Goal: Complete application form: Complete application form

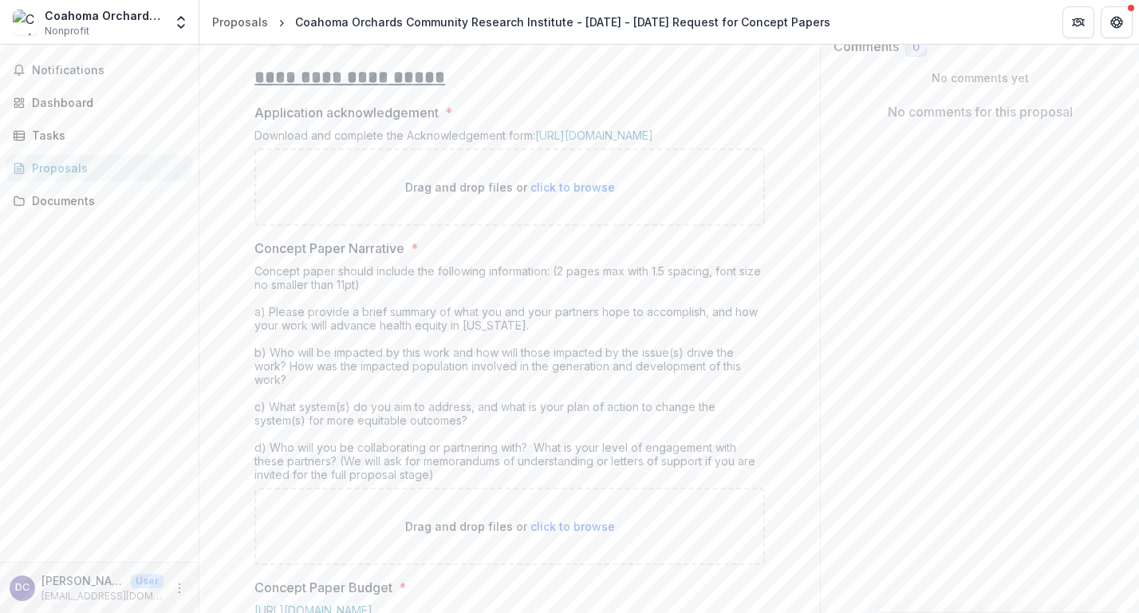
scroll to position [308, 0]
click at [550, 191] on span "click to browse" at bounding box center [572, 184] width 85 height 14
type input "**********"
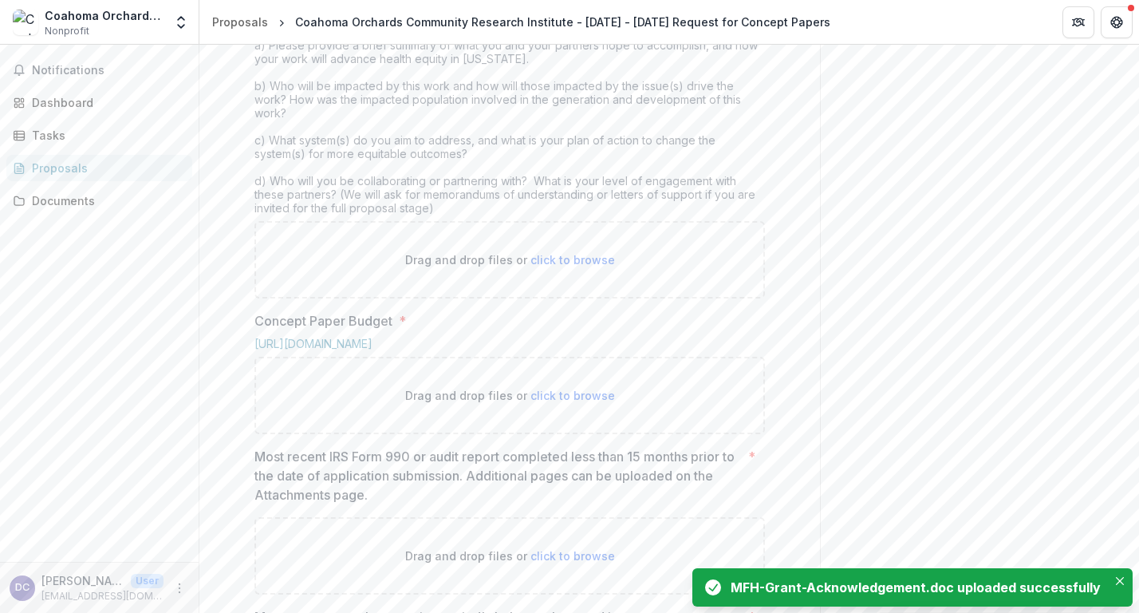
scroll to position [708, 0]
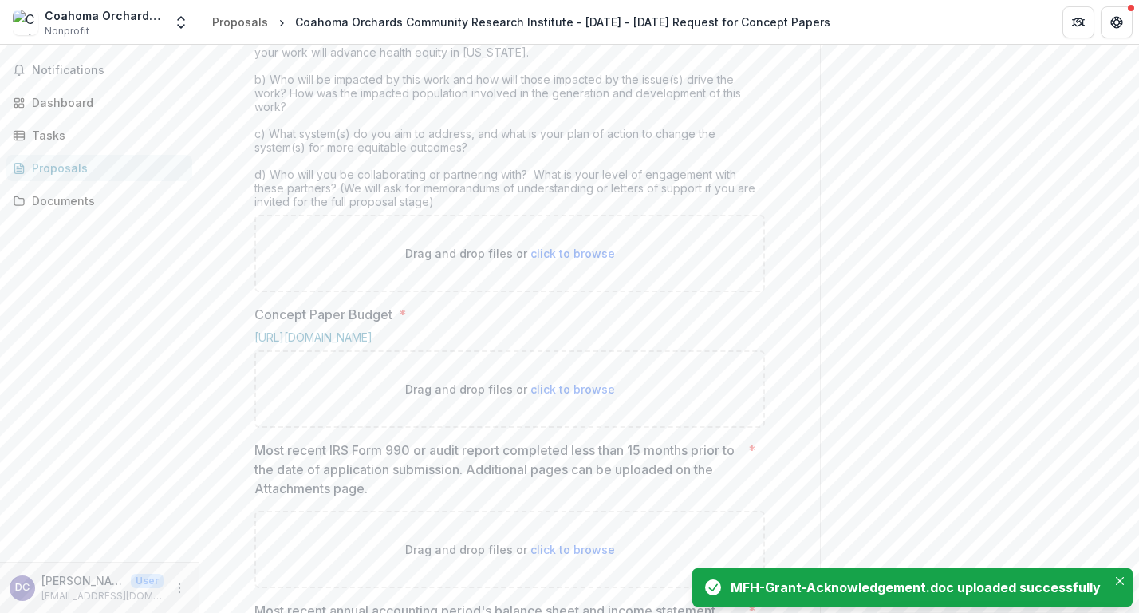
click at [591, 260] on span "click to browse" at bounding box center [572, 253] width 85 height 14
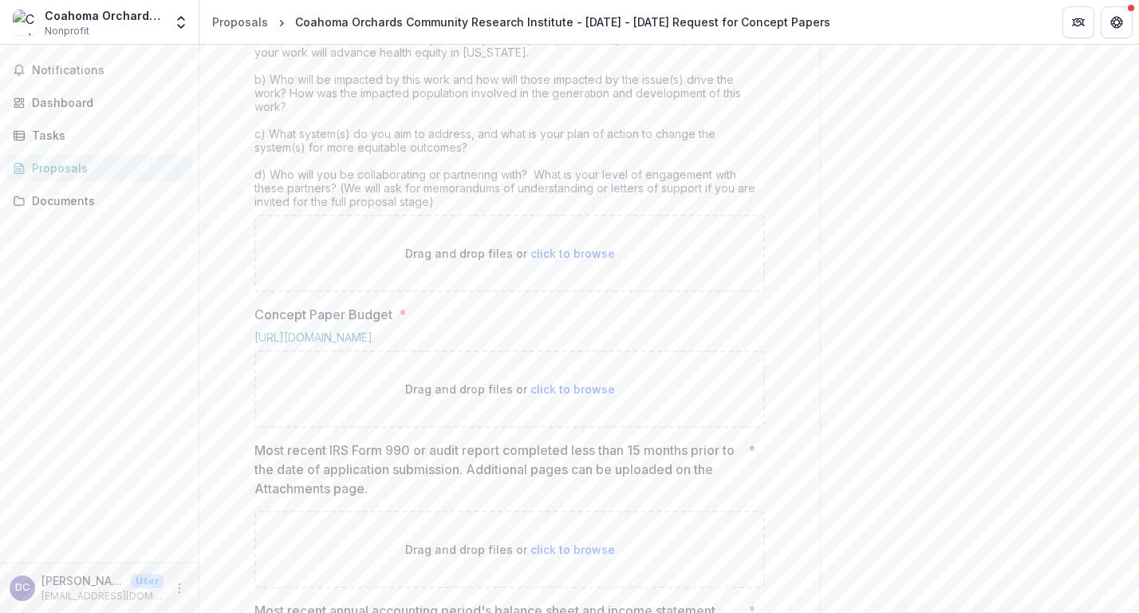
type input "**********"
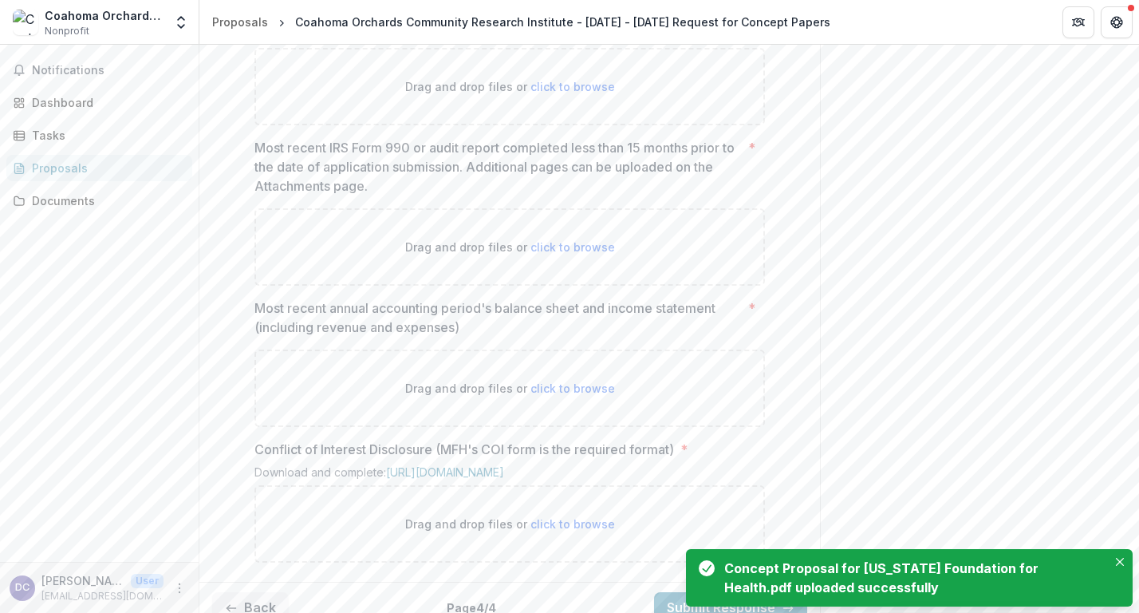
scroll to position [1147, 0]
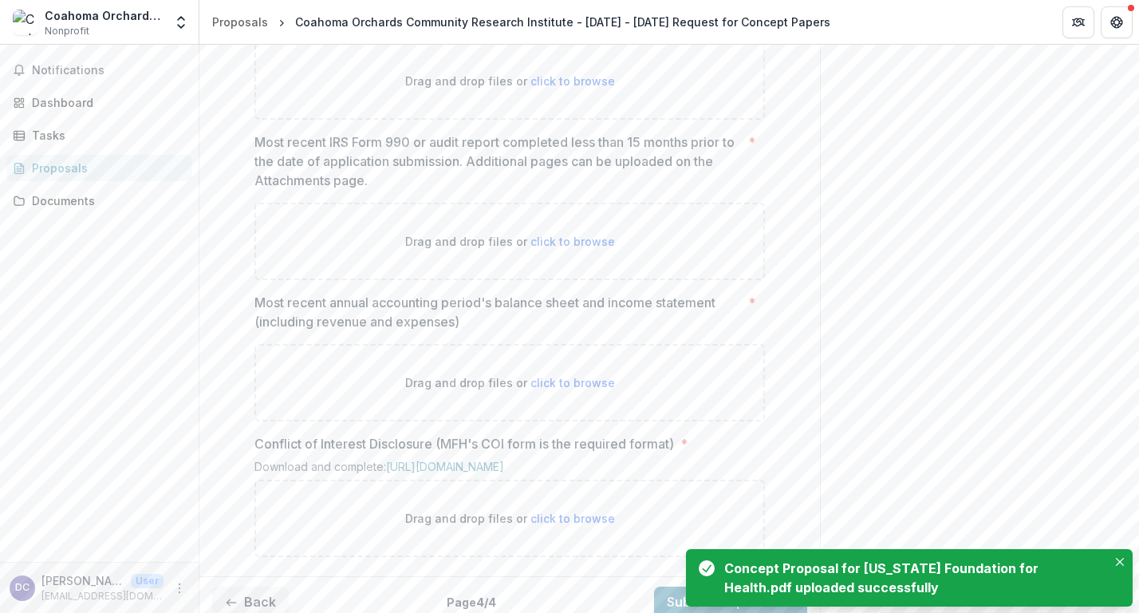
click at [575, 88] on span "click to browse" at bounding box center [572, 81] width 85 height 14
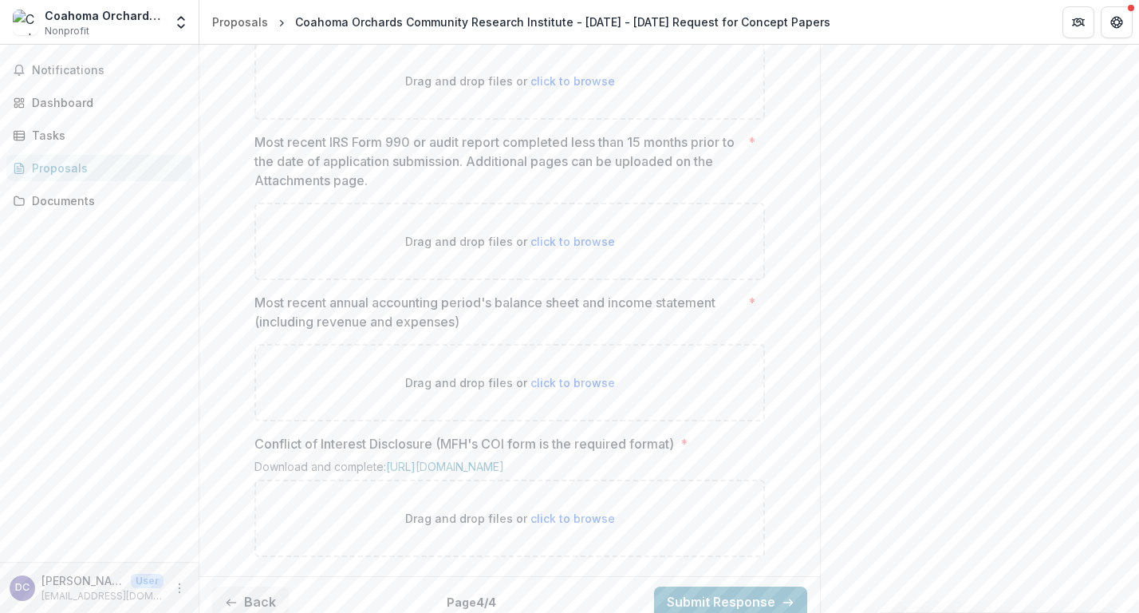
type input "**********"
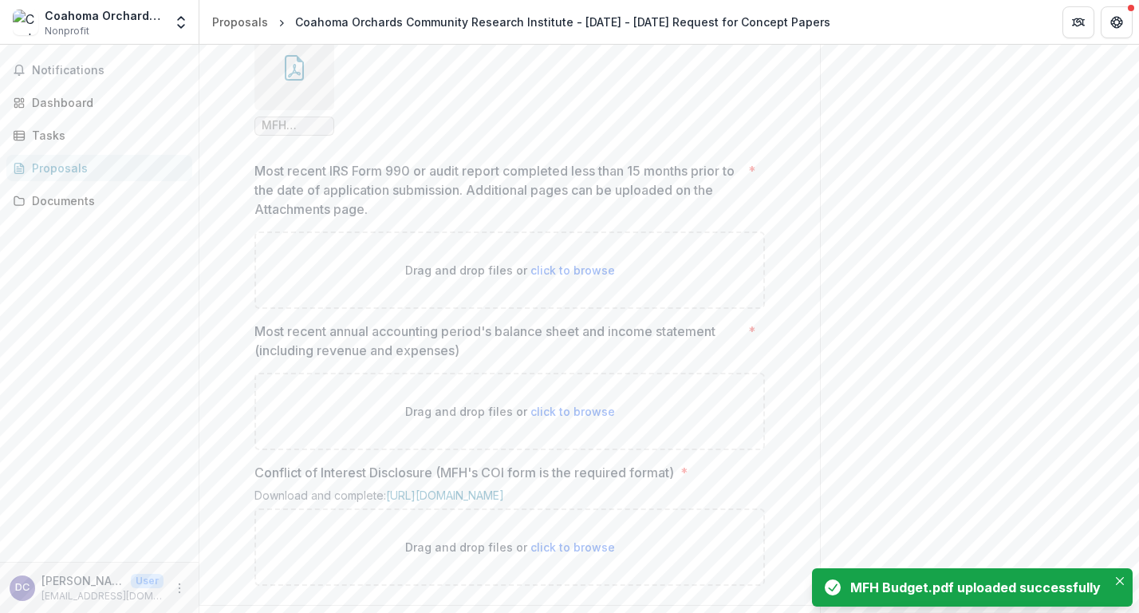
scroll to position [1272, 0]
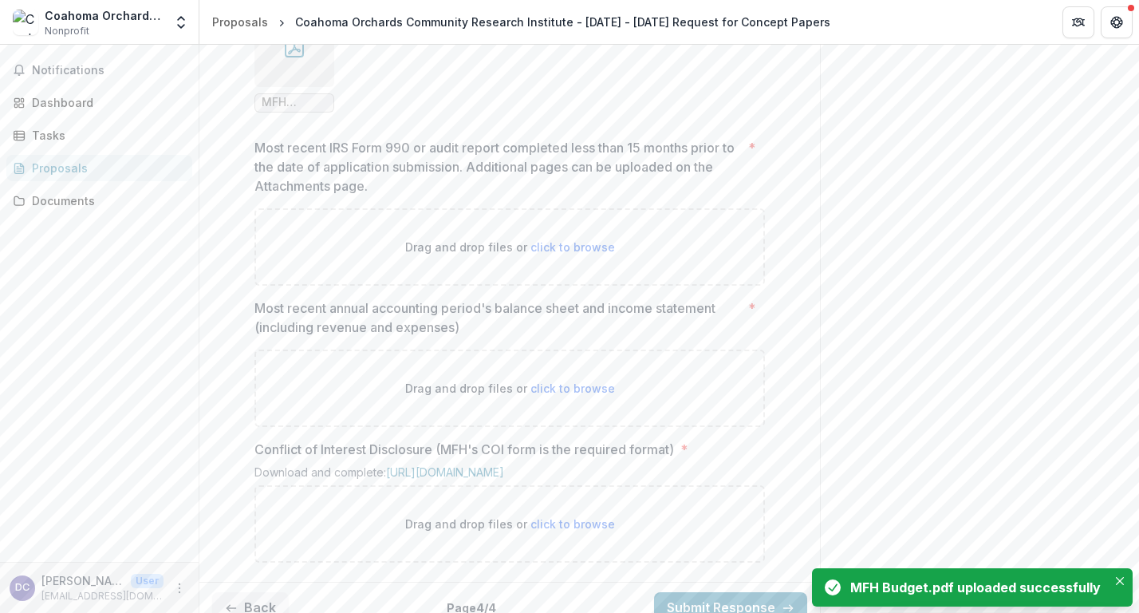
click at [570, 254] on span "click to browse" at bounding box center [572, 247] width 85 height 14
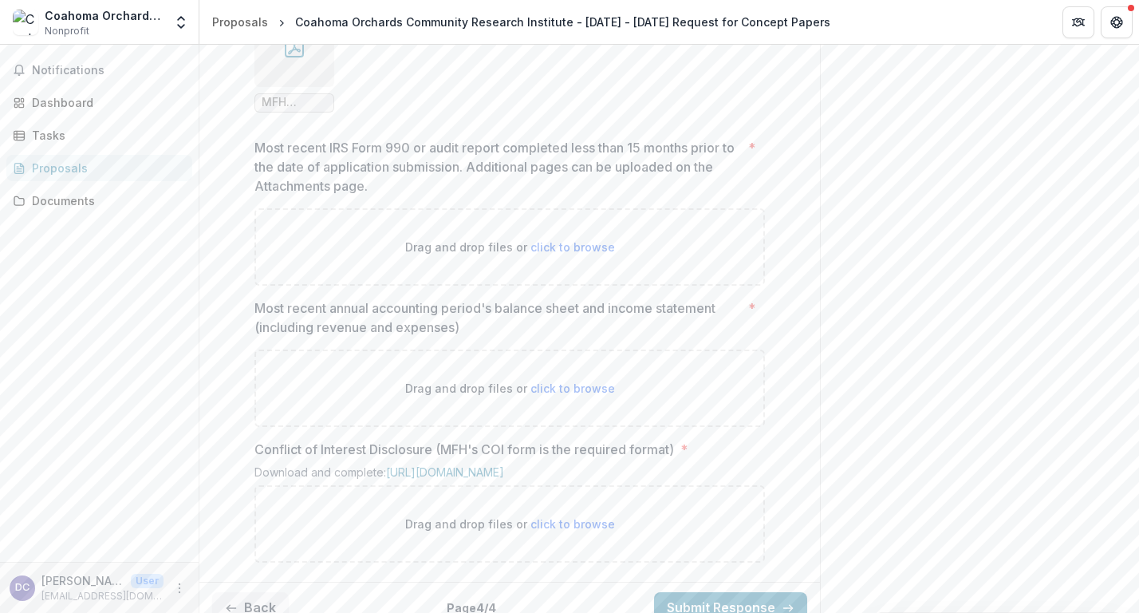
type input "**********"
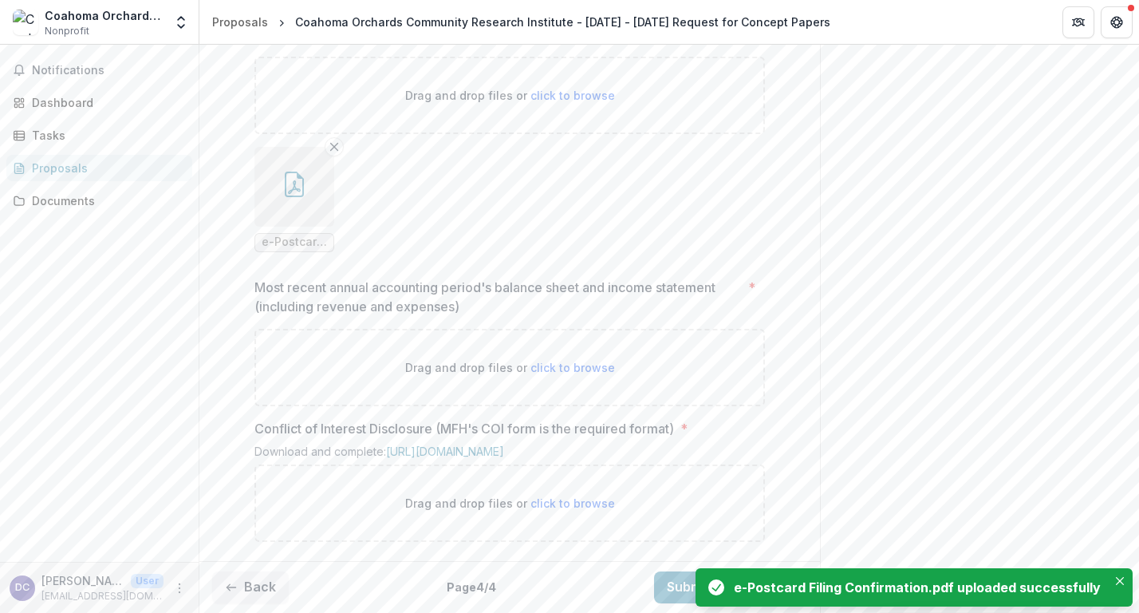
scroll to position [1571, 0]
click at [593, 361] on span "click to browse" at bounding box center [572, 368] width 85 height 14
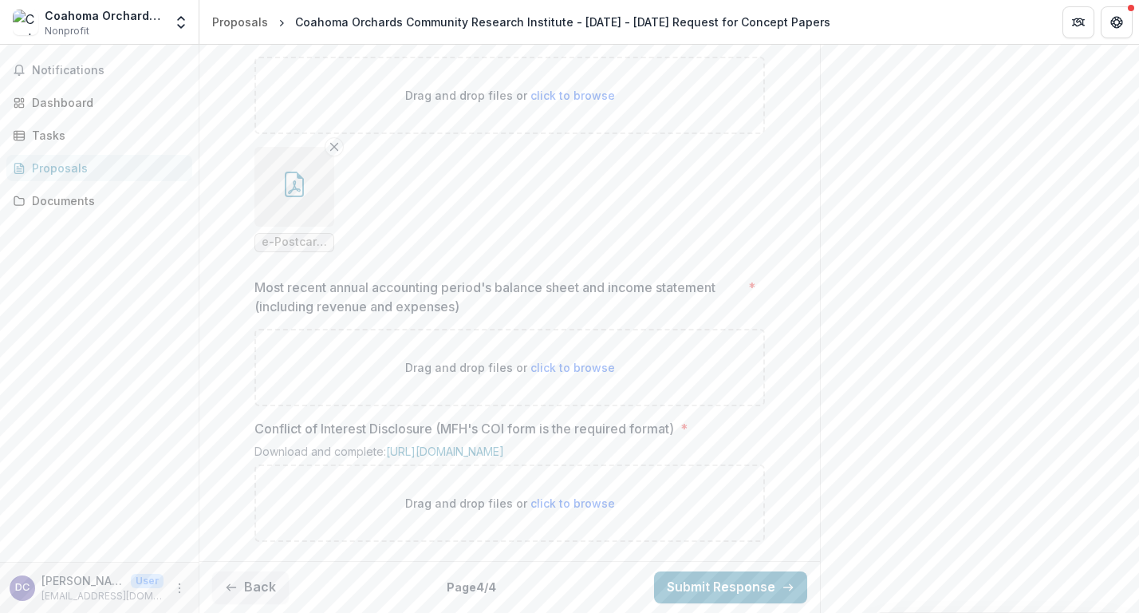
click at [570, 361] on span "click to browse" at bounding box center [572, 368] width 85 height 14
type input "**********"
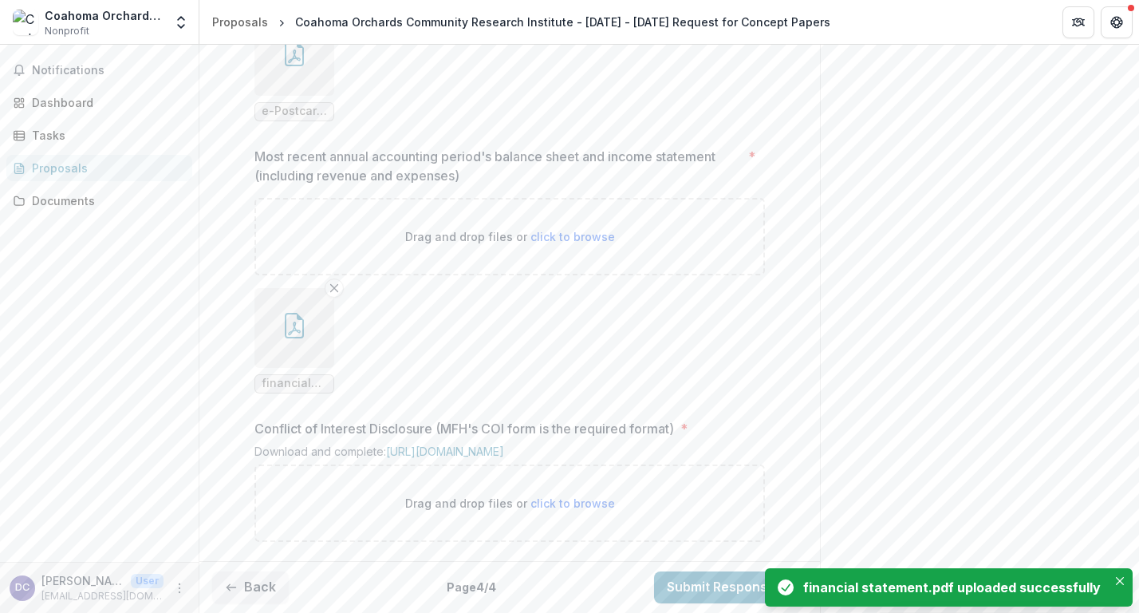
scroll to position [1702, 0]
click at [504, 444] on link "[URL][DOMAIN_NAME]" at bounding box center [445, 451] width 118 height 14
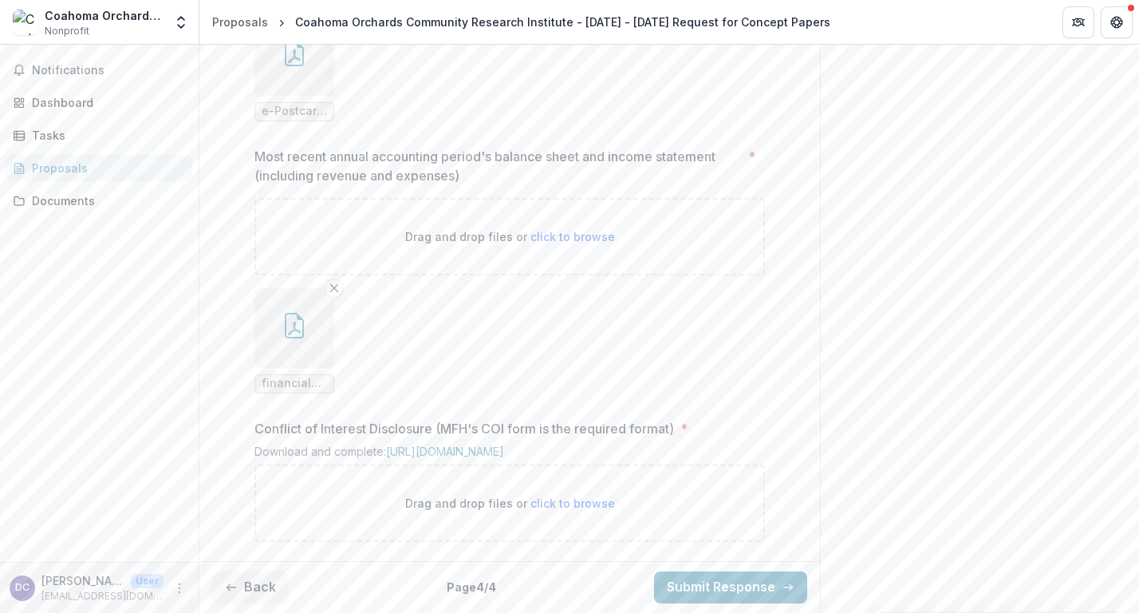
click at [545, 502] on span "click to browse" at bounding box center [572, 503] width 85 height 14
type input "**********"
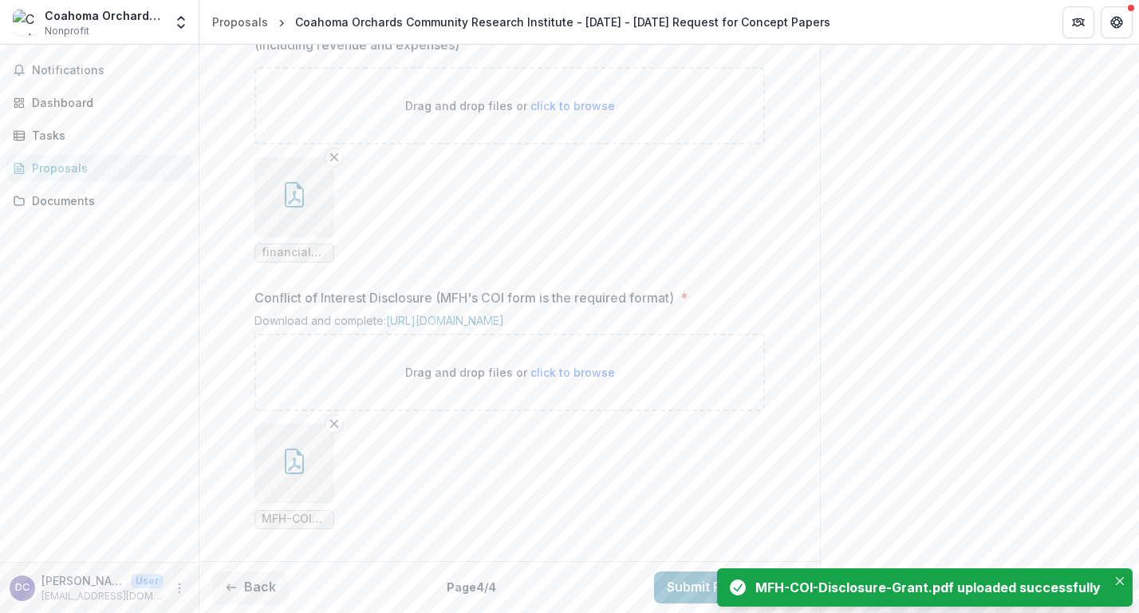
scroll to position [1833, 0]
click at [1126, 581] on button "Close" at bounding box center [1119, 580] width 19 height 19
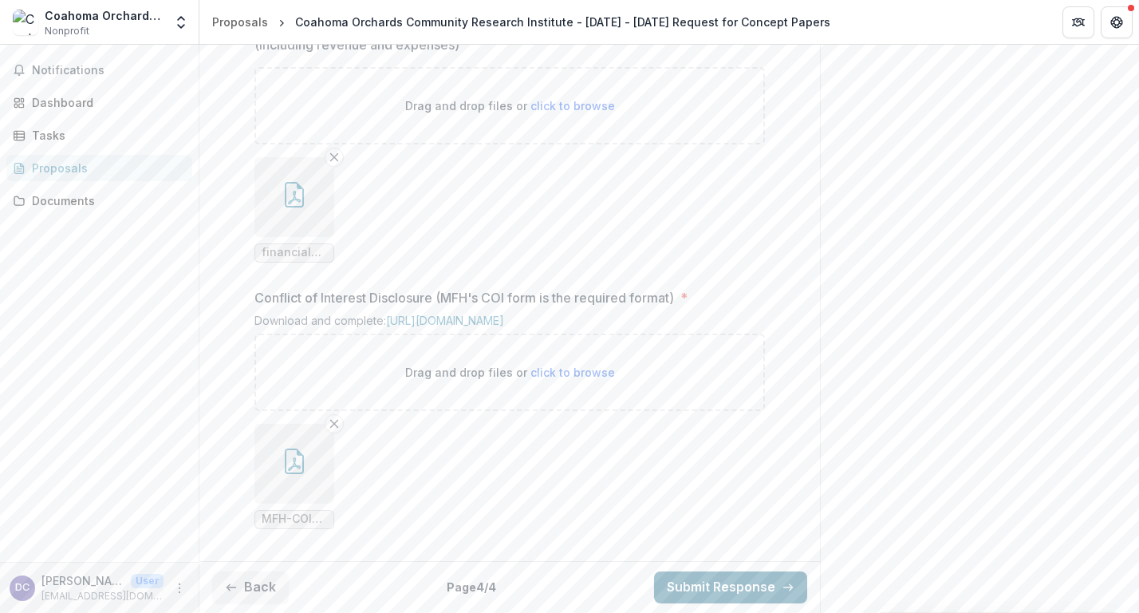
click at [724, 587] on button "Submit Response" at bounding box center [730, 587] width 153 height 32
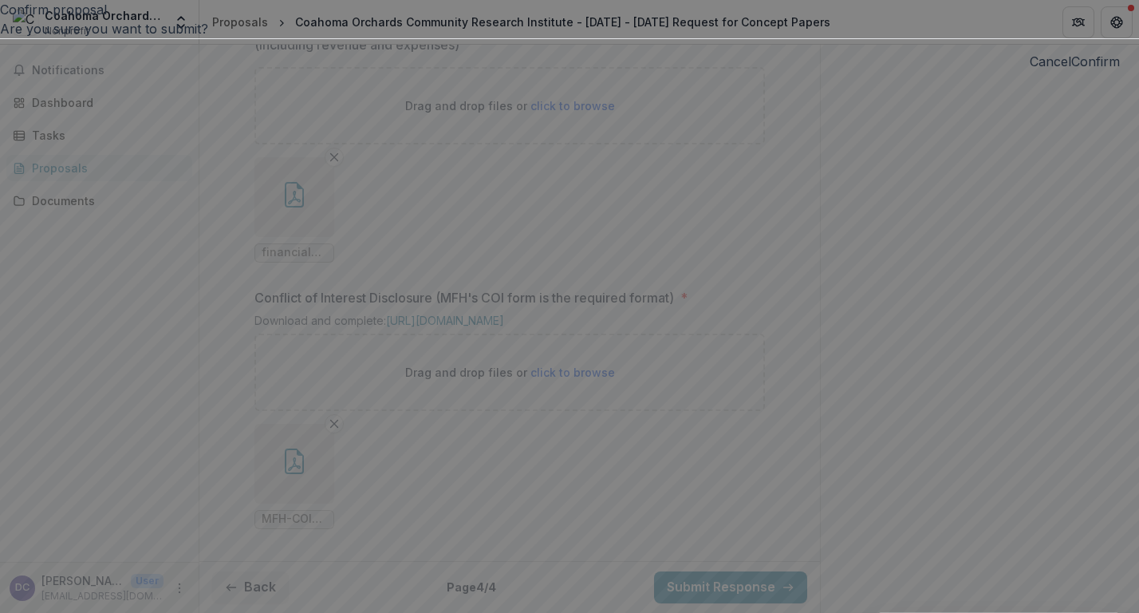
click at [1071, 71] on button "Confirm" at bounding box center [1095, 61] width 49 height 19
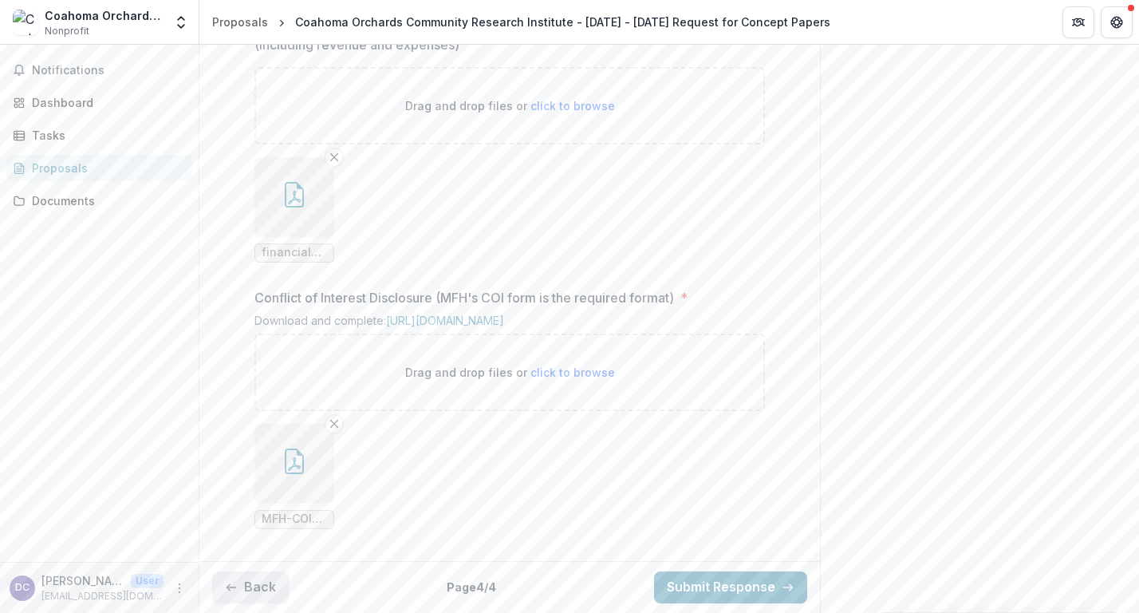
click at [242, 584] on button "Back" at bounding box center [250, 587] width 77 height 32
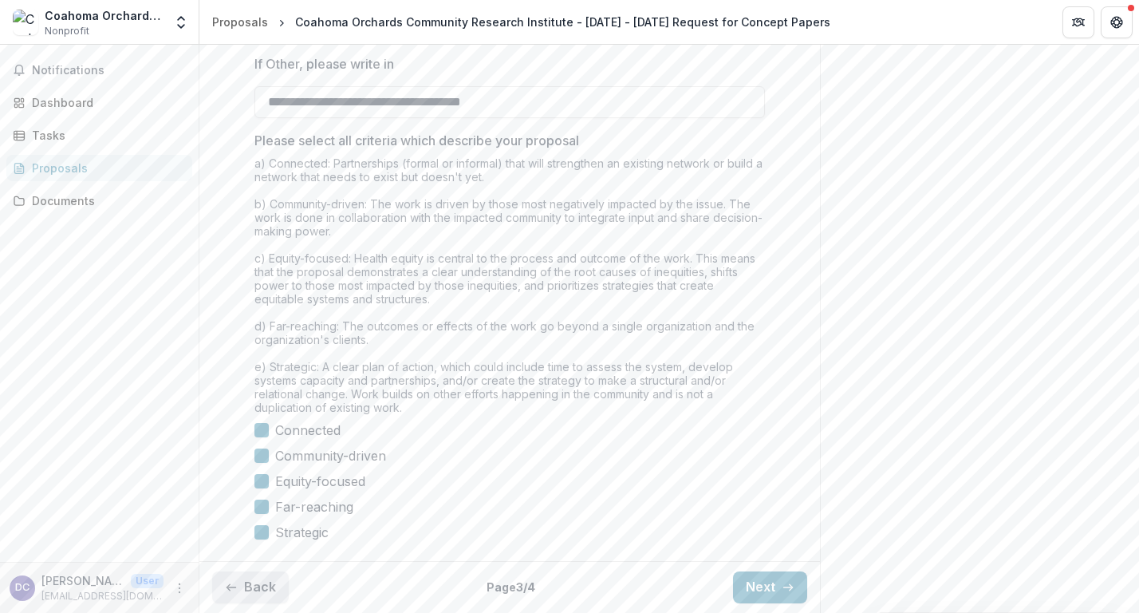
type input "*******"
click at [265, 590] on button "Back" at bounding box center [250, 587] width 77 height 32
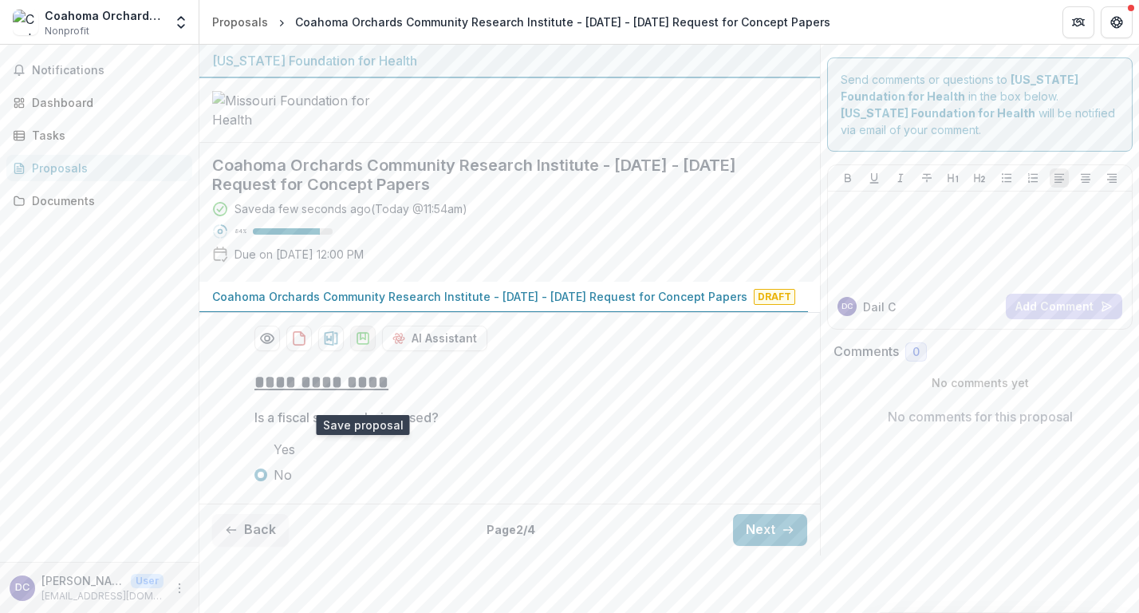
scroll to position [63, 0]
click at [248, 546] on button "Back" at bounding box center [250, 530] width 77 height 32
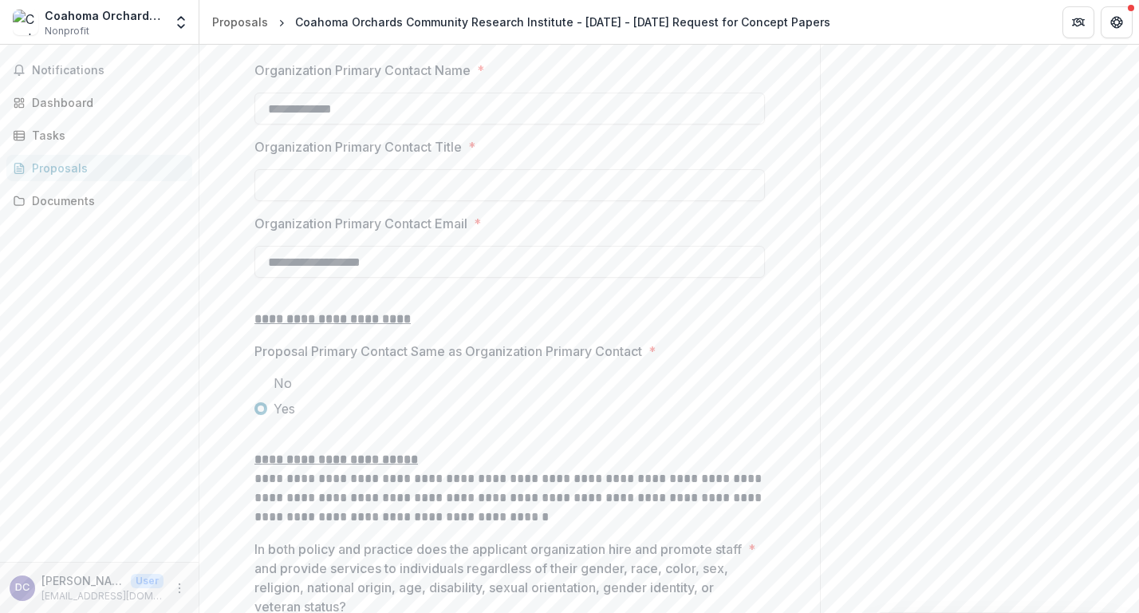
scroll to position [1732, 0]
type input "**********"
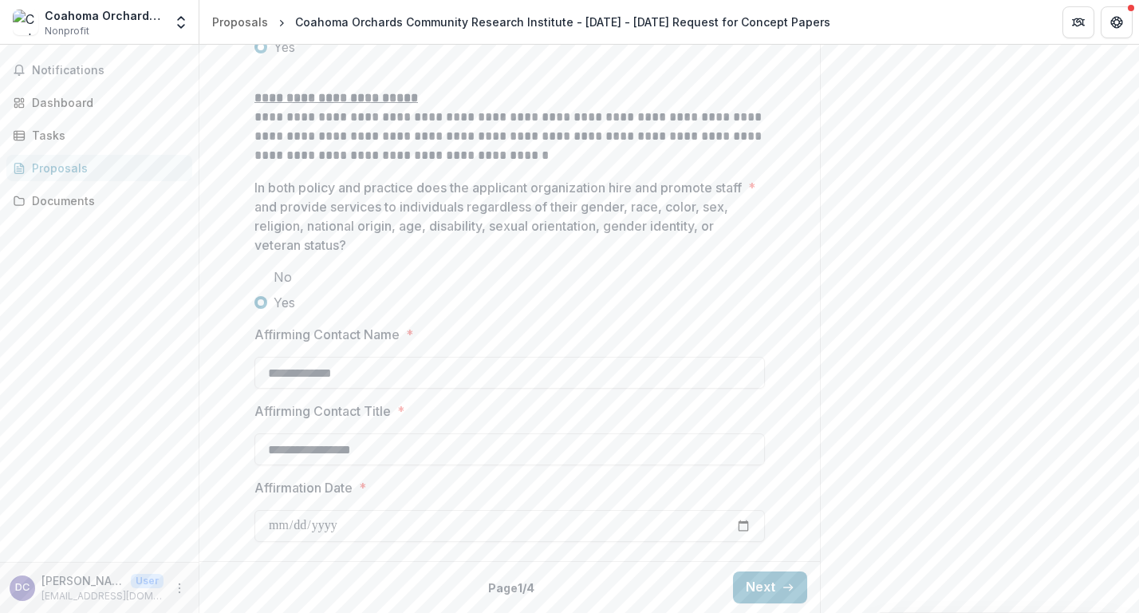
scroll to position [2212, 0]
type input "********"
click at [763, 579] on button "Next" at bounding box center [770, 587] width 74 height 32
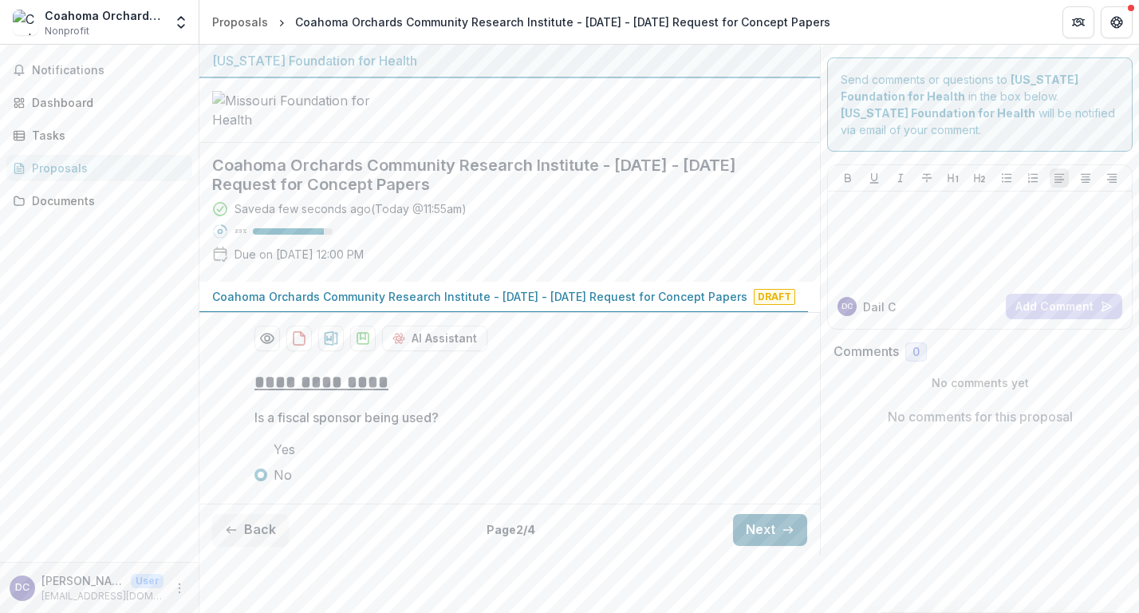
scroll to position [63, 0]
click at [754, 546] on button "Next" at bounding box center [770, 530] width 74 height 32
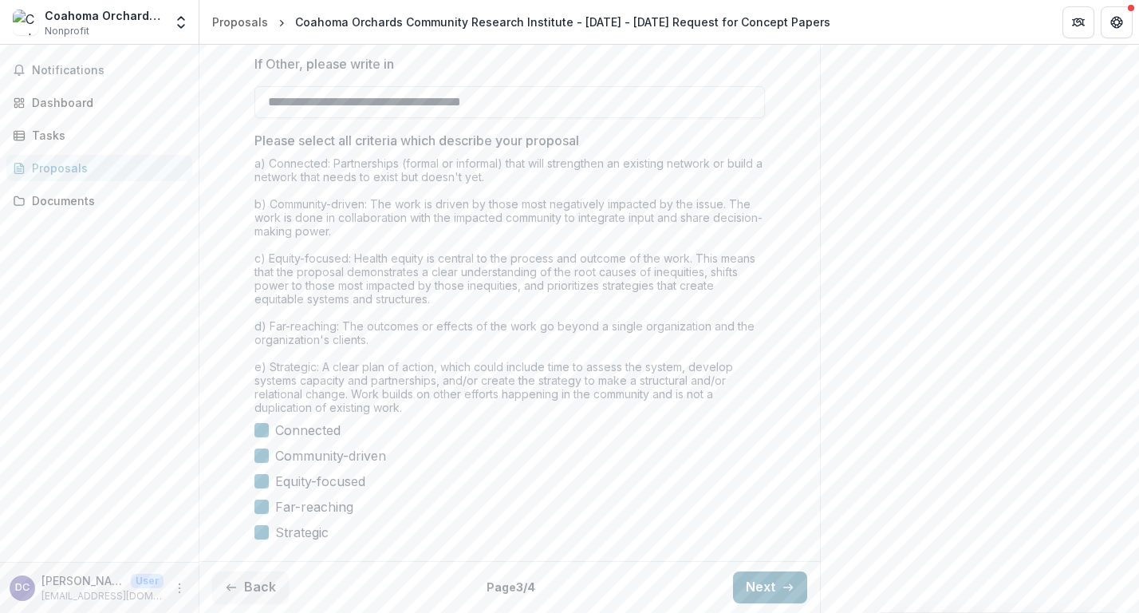
scroll to position [1711, 0]
click at [771, 586] on button "Next" at bounding box center [770, 587] width 74 height 32
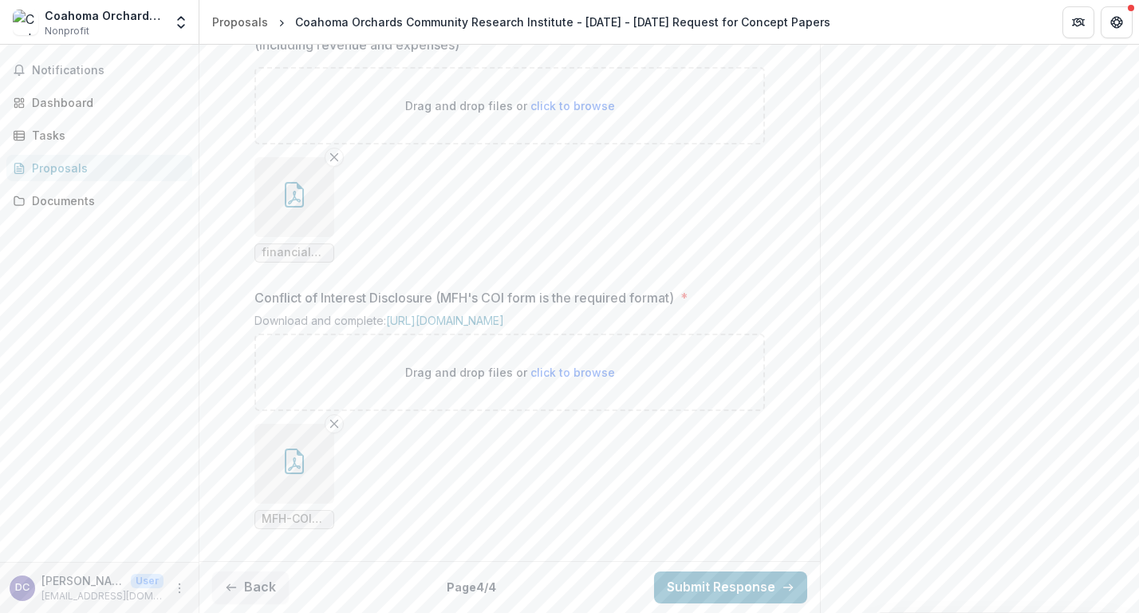
scroll to position [1833, 0]
click at [771, 586] on button "Submit Response" at bounding box center [730, 587] width 153 height 32
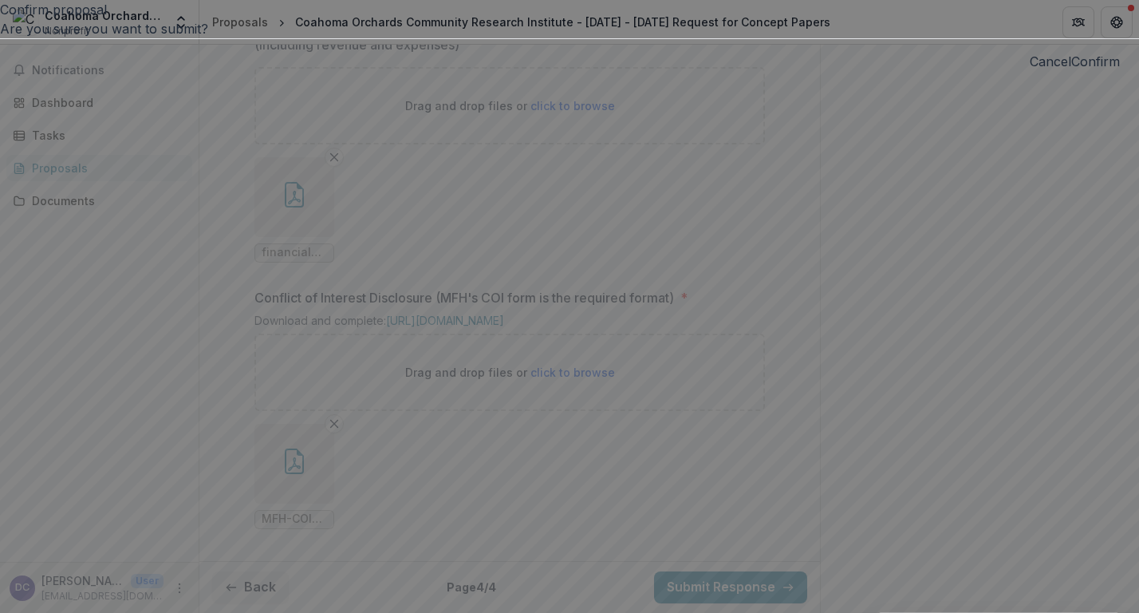
click at [1071, 71] on button "Confirm" at bounding box center [1095, 61] width 49 height 19
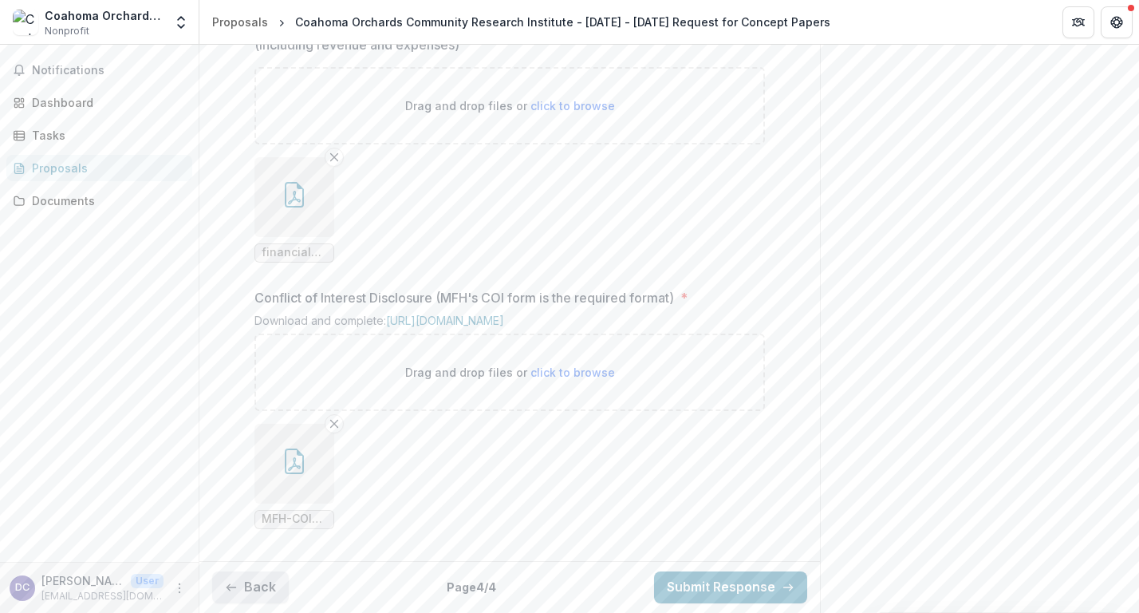
click at [244, 593] on button "Back" at bounding box center [250, 587] width 77 height 32
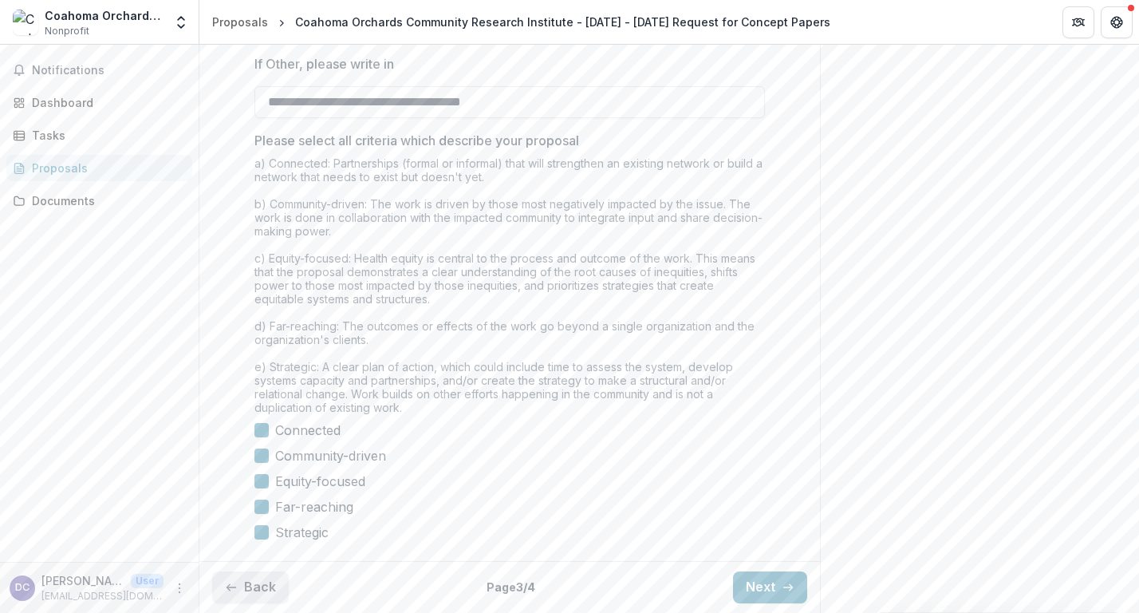
type input "*******"
click at [264, 583] on button "Back" at bounding box center [250, 587] width 77 height 32
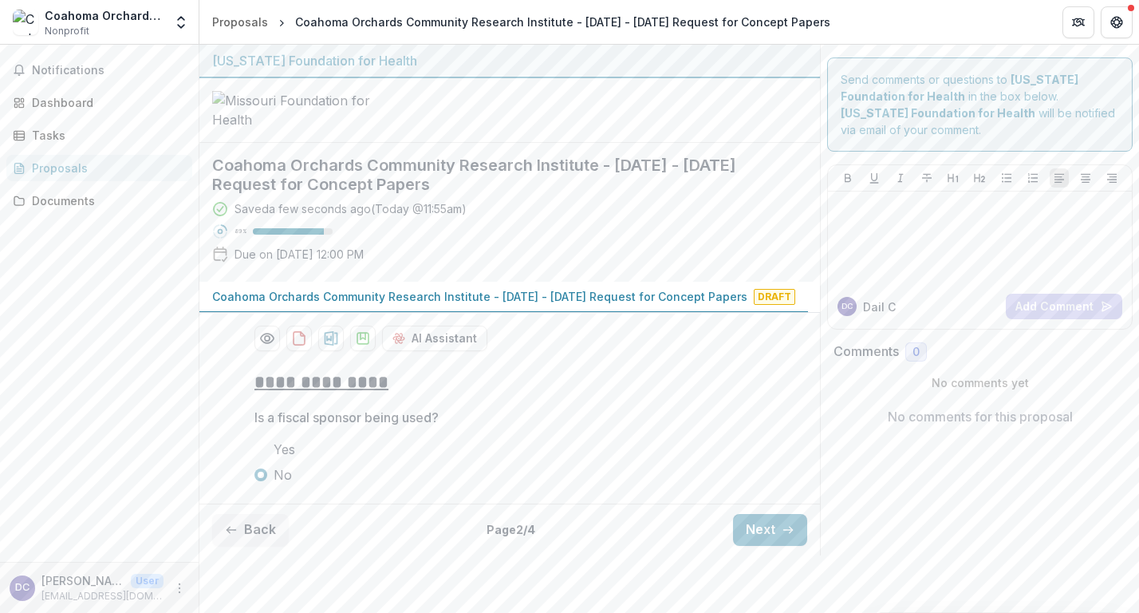
scroll to position [63, 0]
click at [240, 546] on button "Back" at bounding box center [250, 530] width 77 height 32
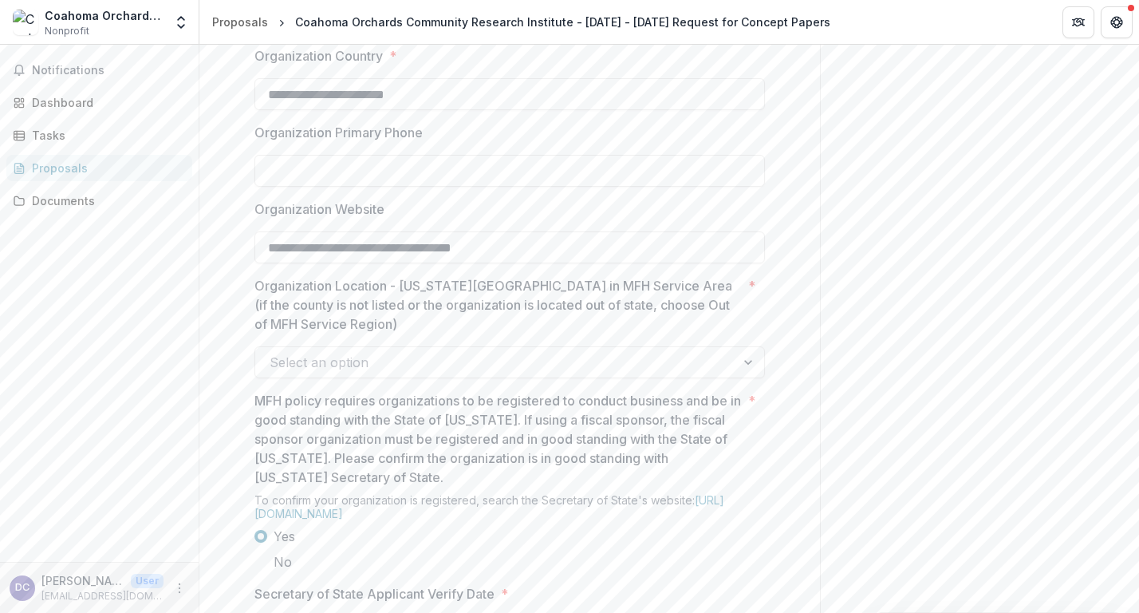
scroll to position [1098, 0]
click at [357, 154] on div at bounding box center [509, 151] width 511 height 6
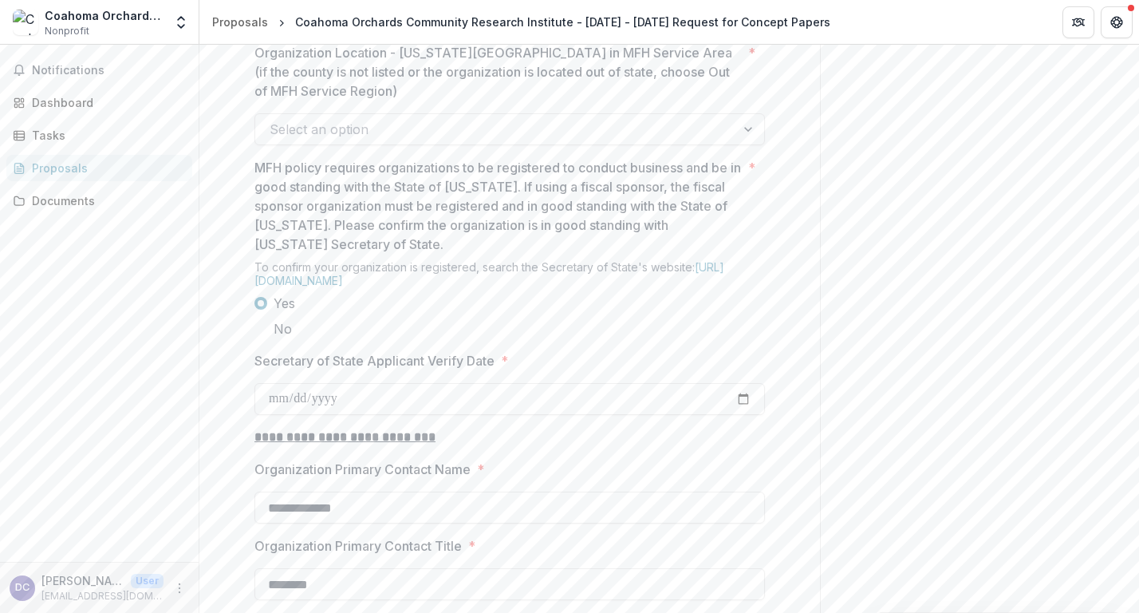
scroll to position [1343, 0]
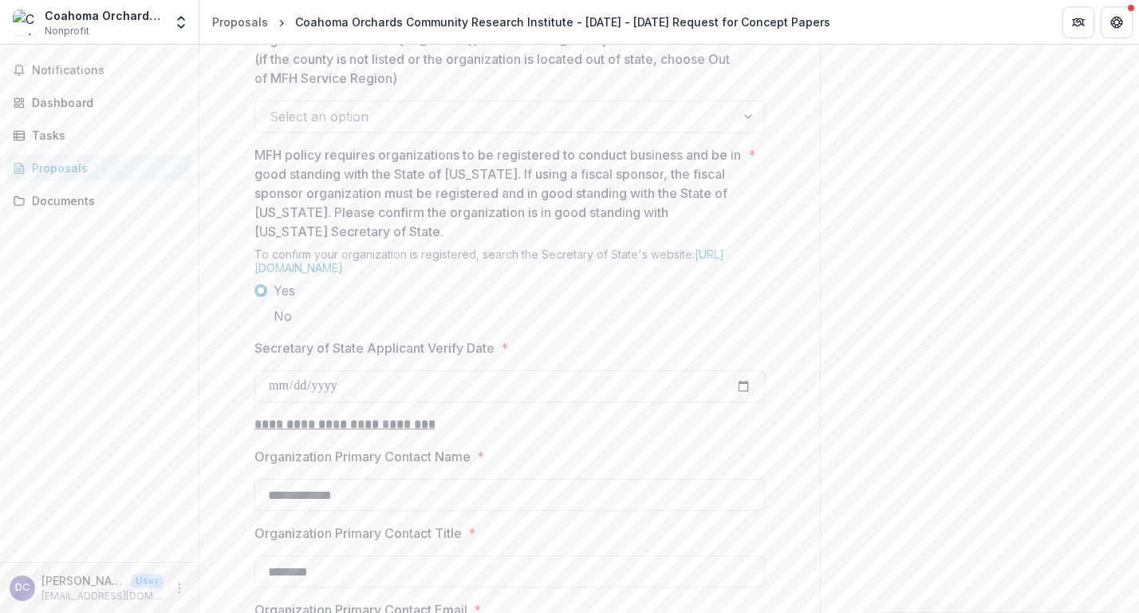
type input "**********"
click at [412, 128] on div at bounding box center [495, 116] width 451 height 22
click at [388, 594] on div "[GEOGRAPHIC_DATA] - [GEOGRAPHIC_DATA]" at bounding box center [569, 609] width 1139 height 30
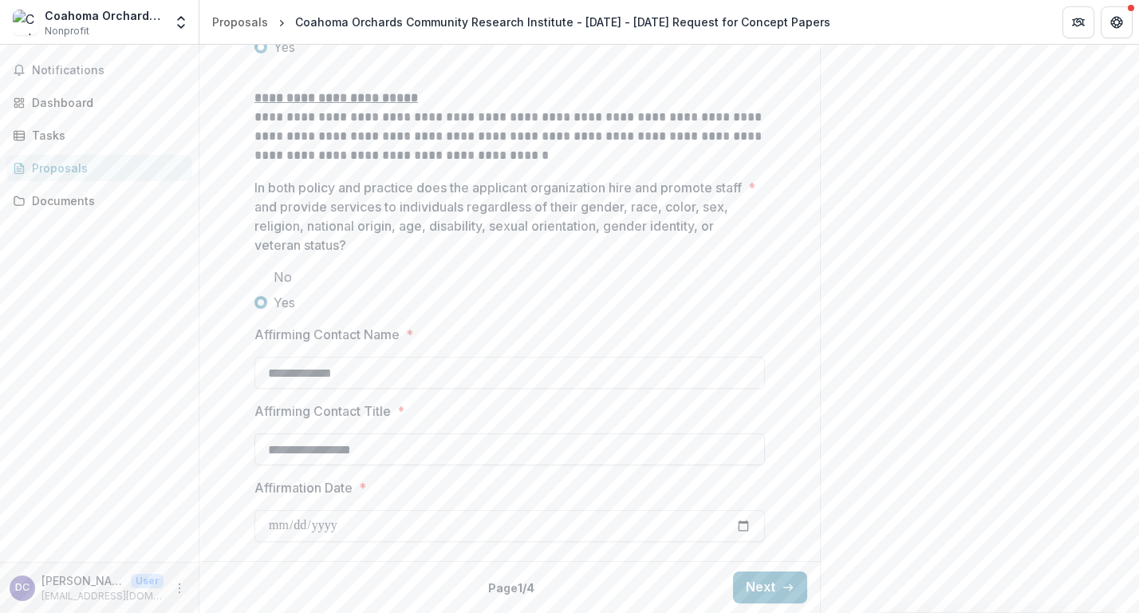
scroll to position [2212, 0]
click at [767, 582] on button "Next" at bounding box center [770, 587] width 74 height 32
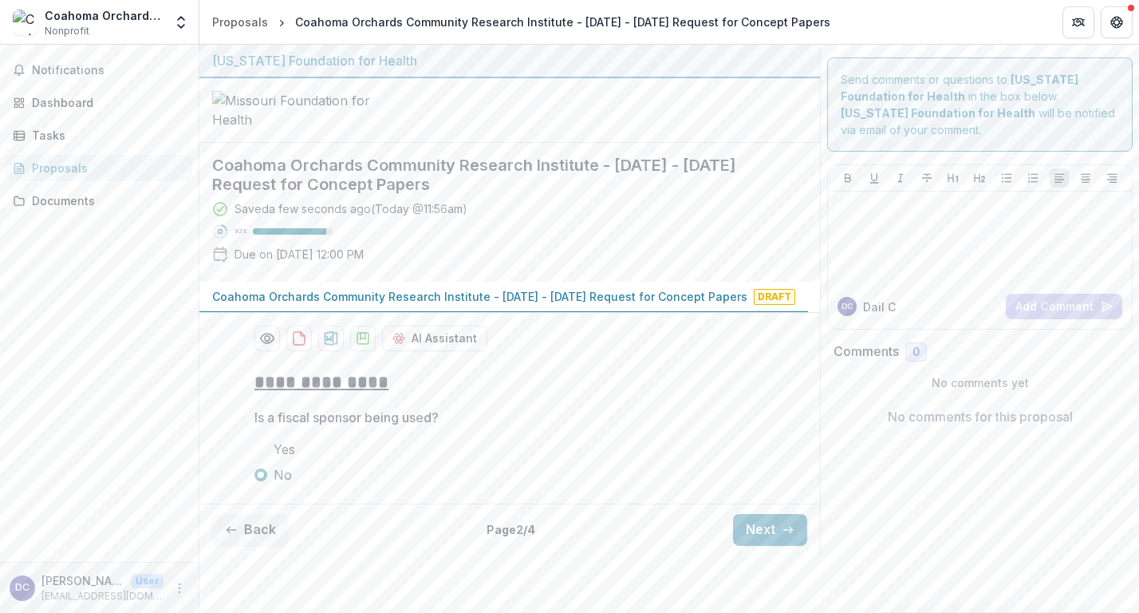
scroll to position [63, 0]
click at [767, 546] on button "Next" at bounding box center [770, 530] width 74 height 32
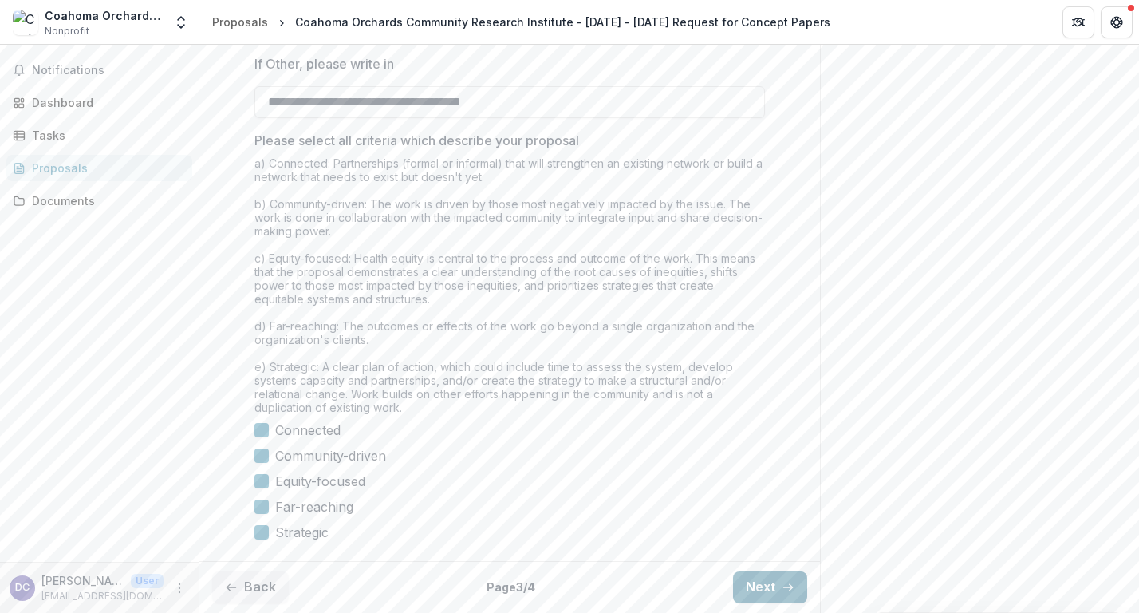
scroll to position [1711, 0]
click at [767, 582] on button "Next" at bounding box center [770, 587] width 74 height 32
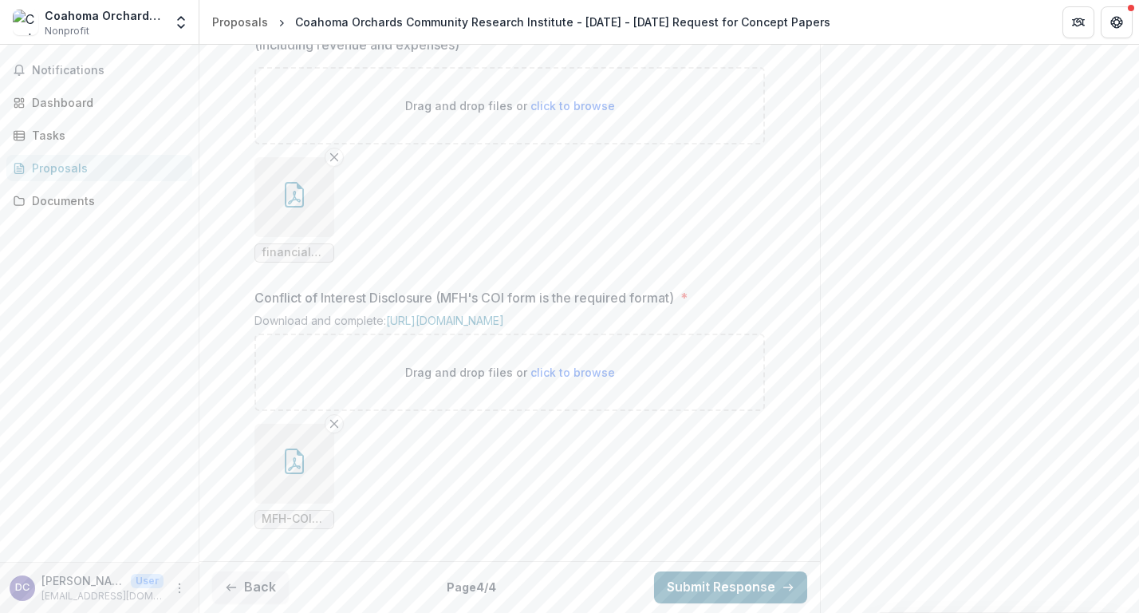
scroll to position [1833, 0]
click at [751, 578] on button "Submit Response" at bounding box center [730, 587] width 153 height 32
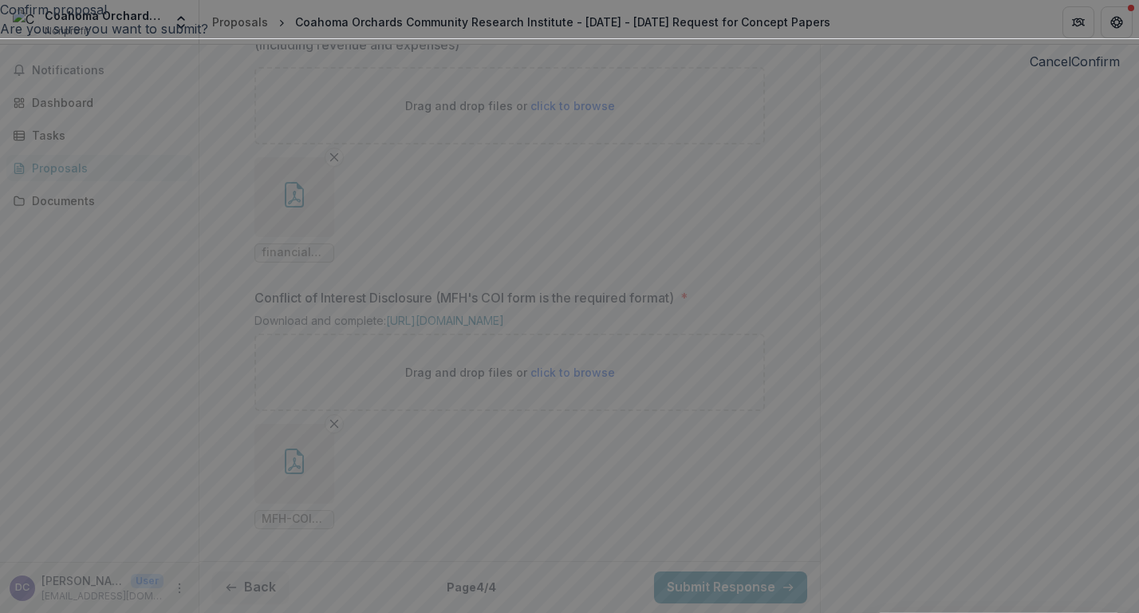
click at [1071, 71] on button "Confirm" at bounding box center [1095, 61] width 49 height 19
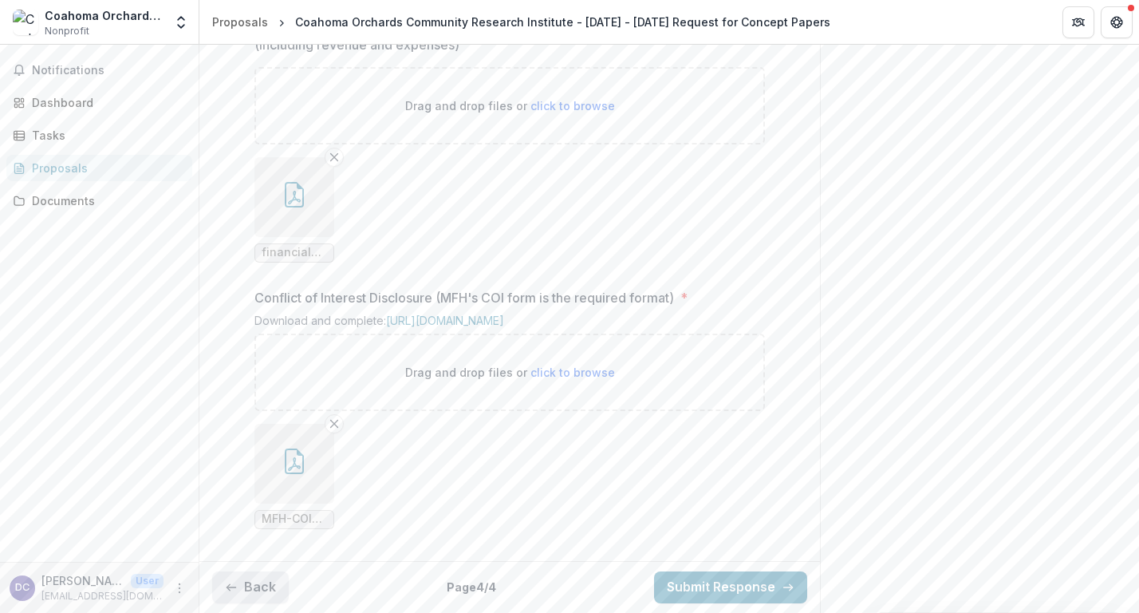
click at [258, 589] on button "Back" at bounding box center [250, 587] width 77 height 32
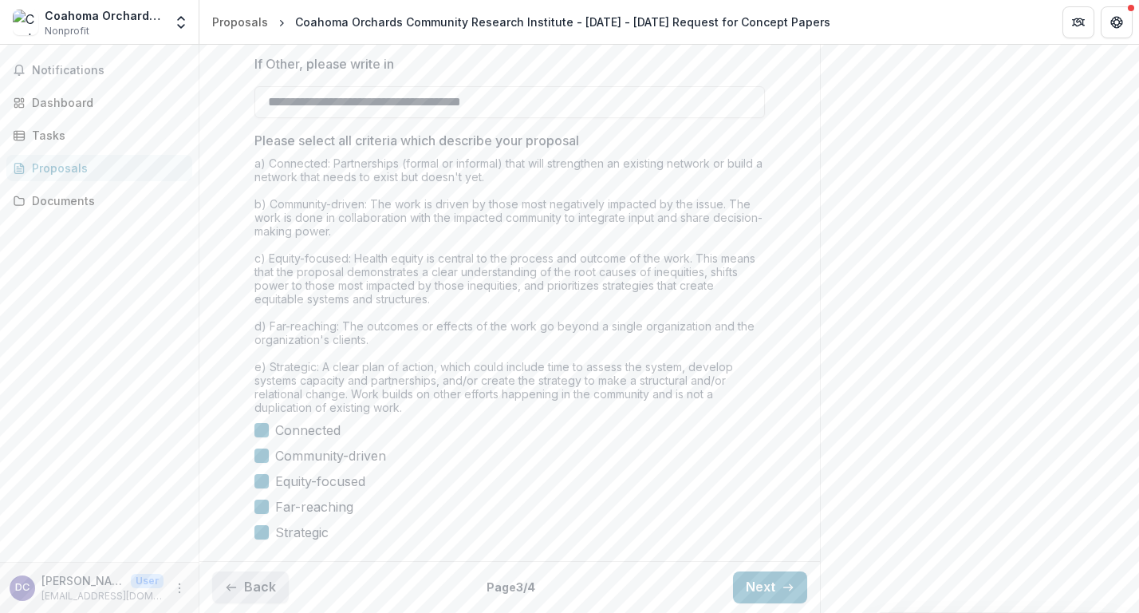
type input "*******"
click at [250, 585] on button "Back" at bounding box center [250, 587] width 77 height 32
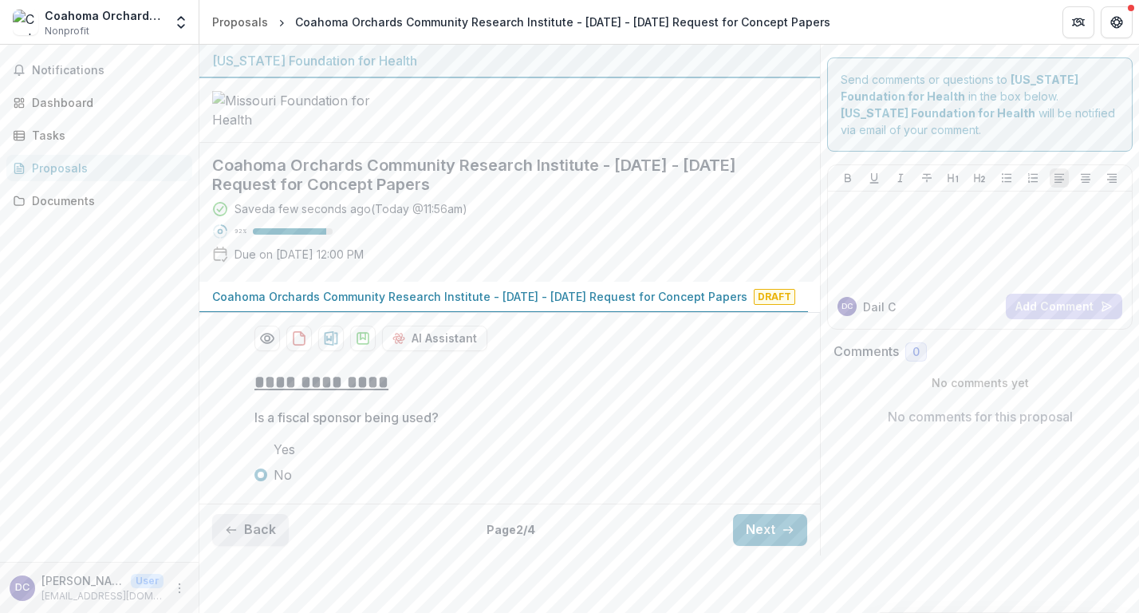
scroll to position [63, 0]
click at [250, 546] on button "Back" at bounding box center [250, 530] width 77 height 32
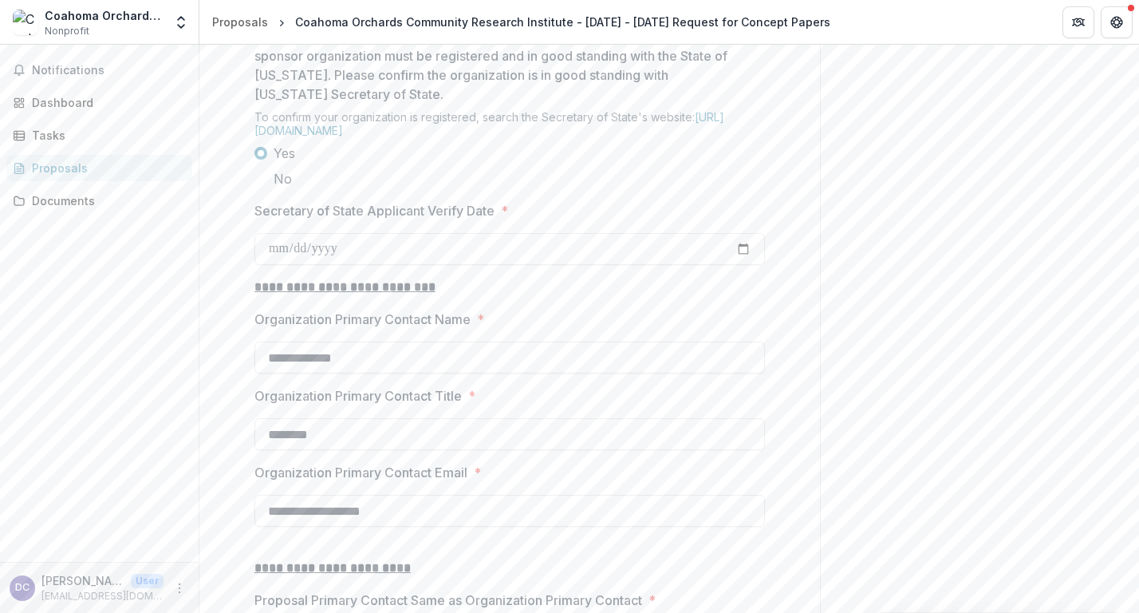
scroll to position [1481, 0]
click at [303, 264] on input "Secretary of State Applicant Verify Date *" at bounding box center [509, 248] width 511 height 32
type input "**********"
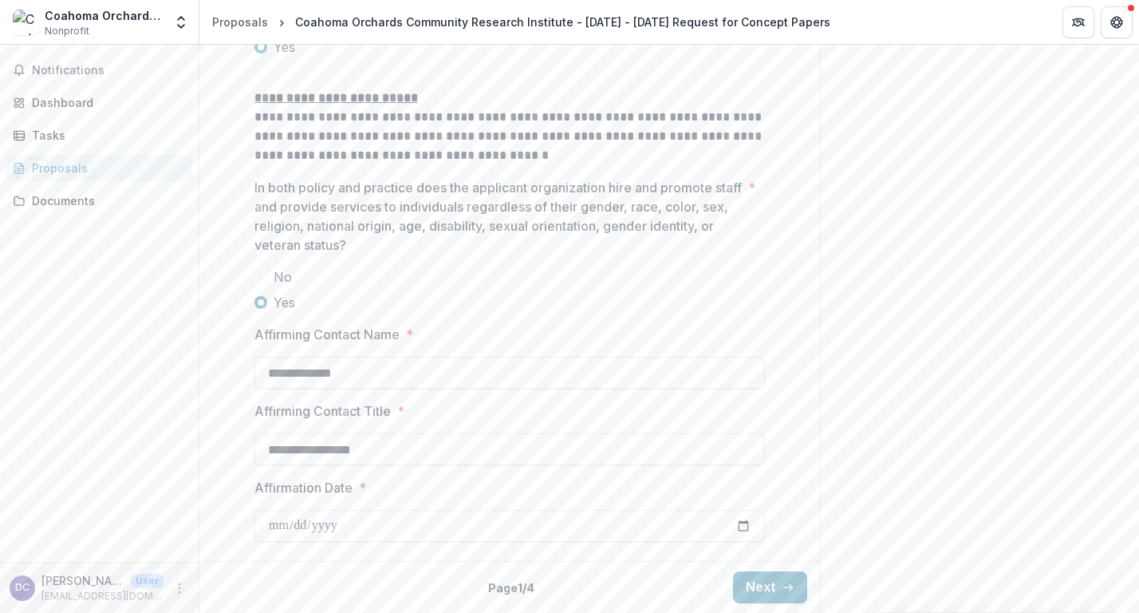
scroll to position [2212, 0]
click at [755, 584] on button "Next" at bounding box center [770, 587] width 74 height 32
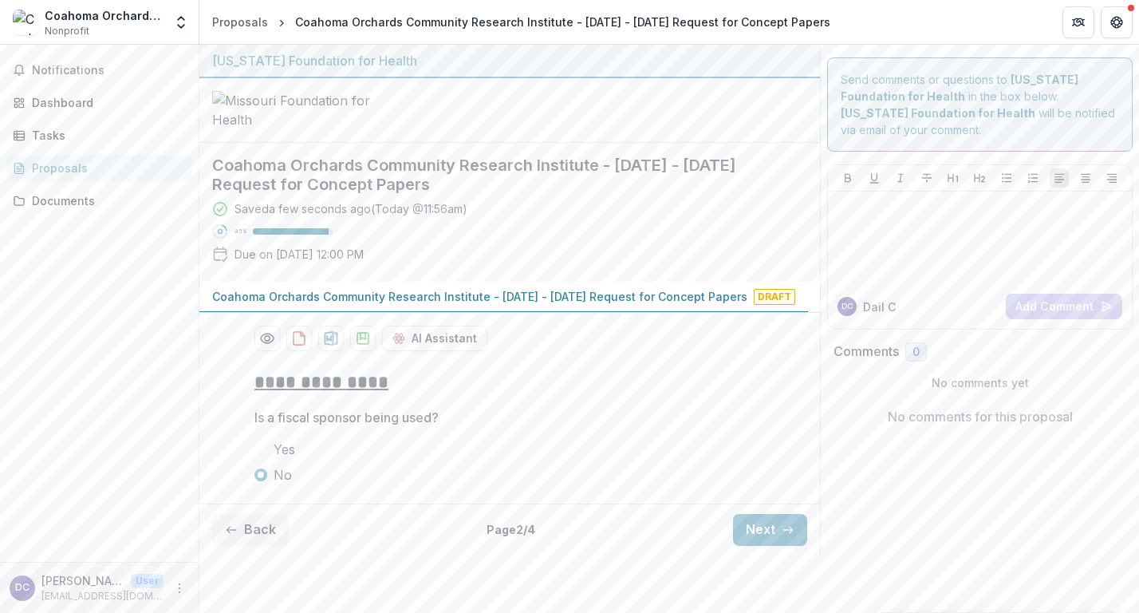
scroll to position [63, 0]
click at [764, 546] on button "Next" at bounding box center [770, 530] width 74 height 32
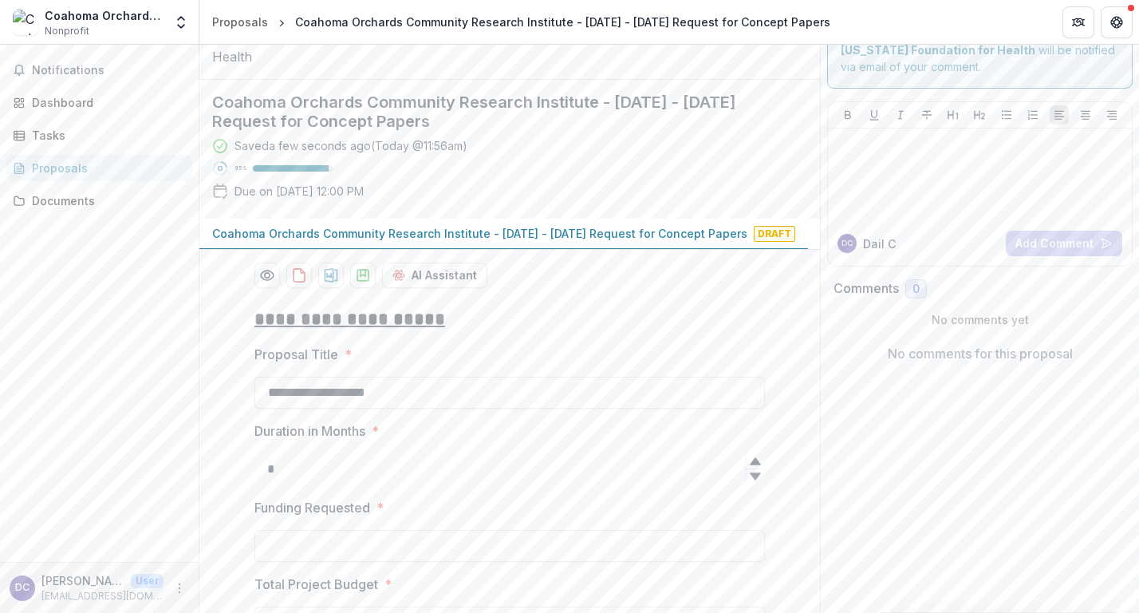
type input "*******"
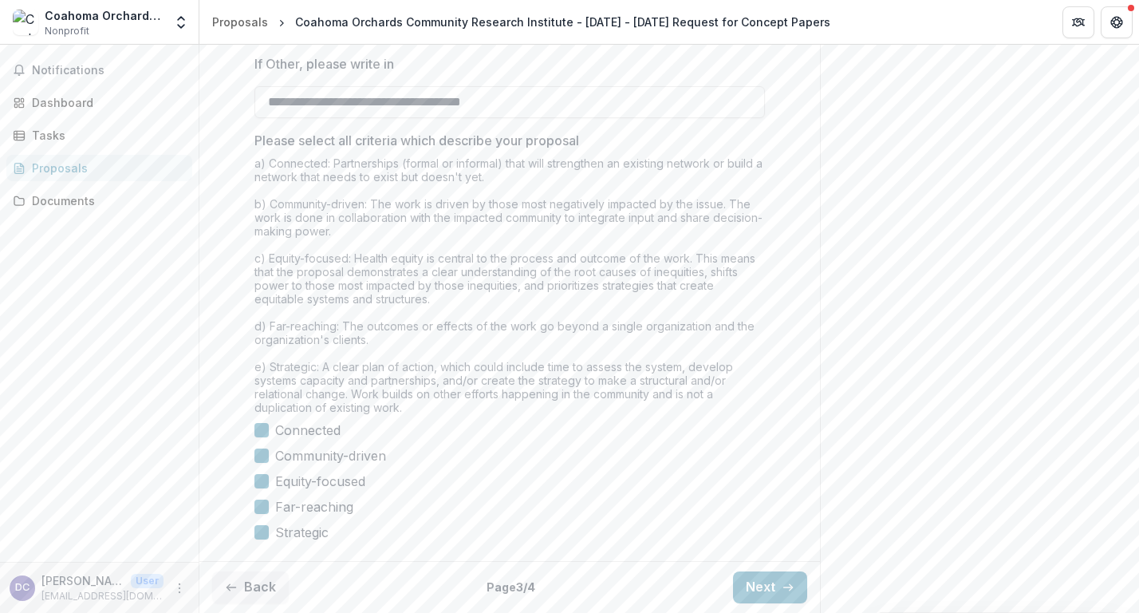
click at [764, 574] on button "Next" at bounding box center [770, 587] width 74 height 32
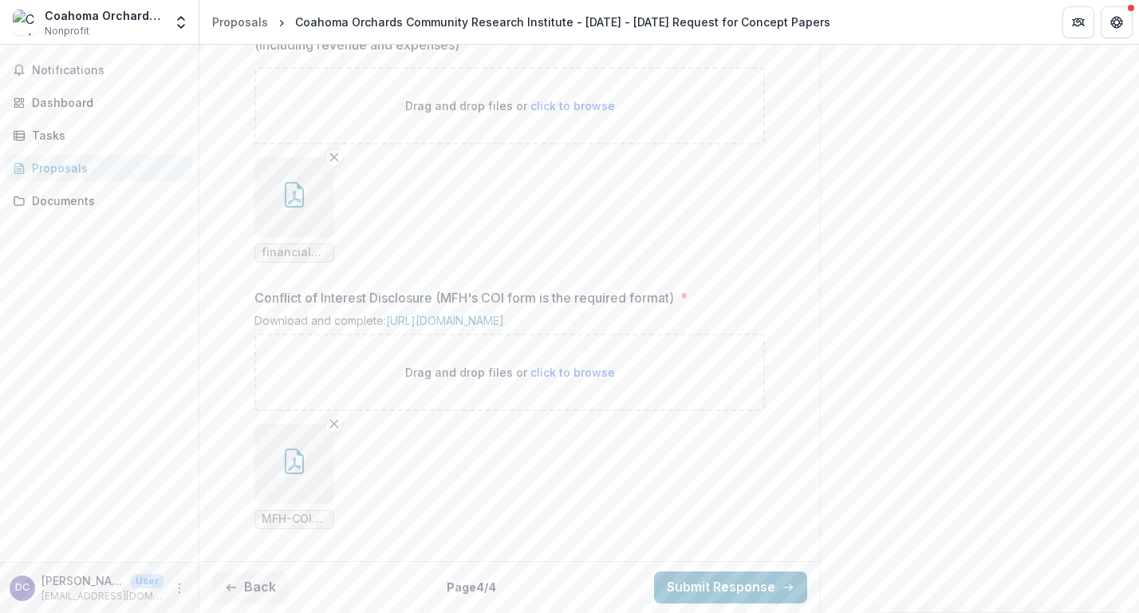
scroll to position [1833, 0]
click at [764, 574] on button "Submit Response" at bounding box center [730, 587] width 153 height 32
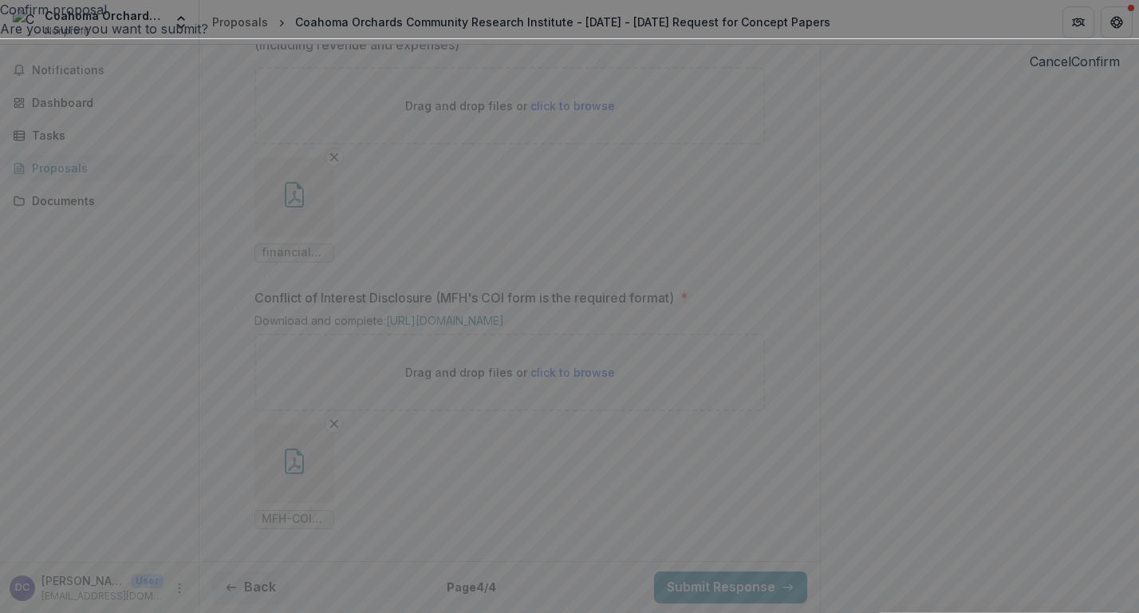
click at [1071, 71] on button "Confirm" at bounding box center [1095, 61] width 49 height 19
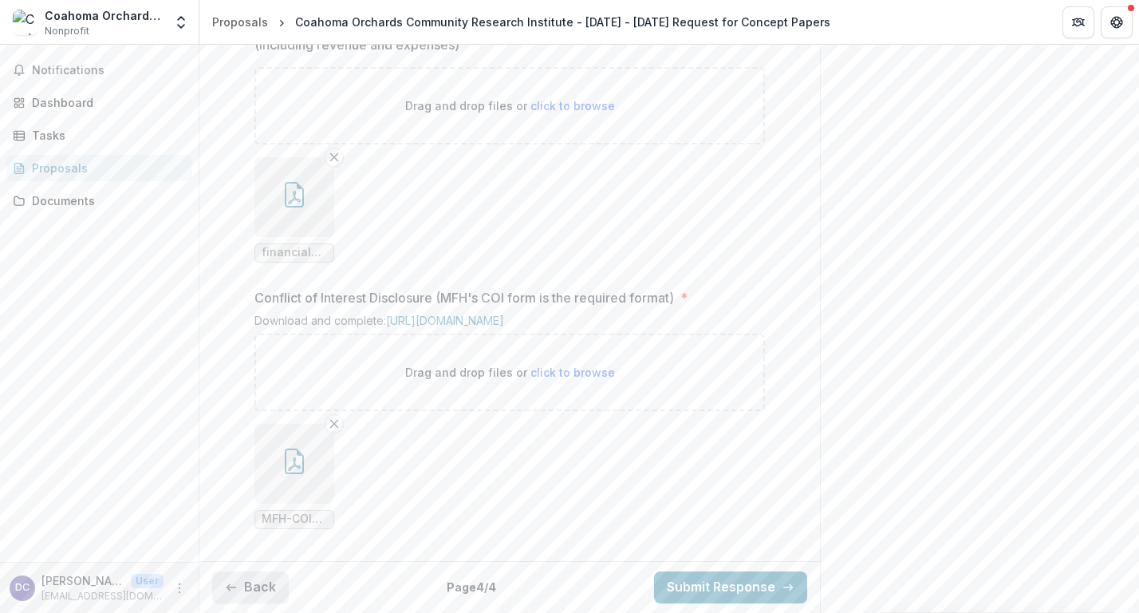
click at [254, 593] on button "Back" at bounding box center [250, 587] width 77 height 32
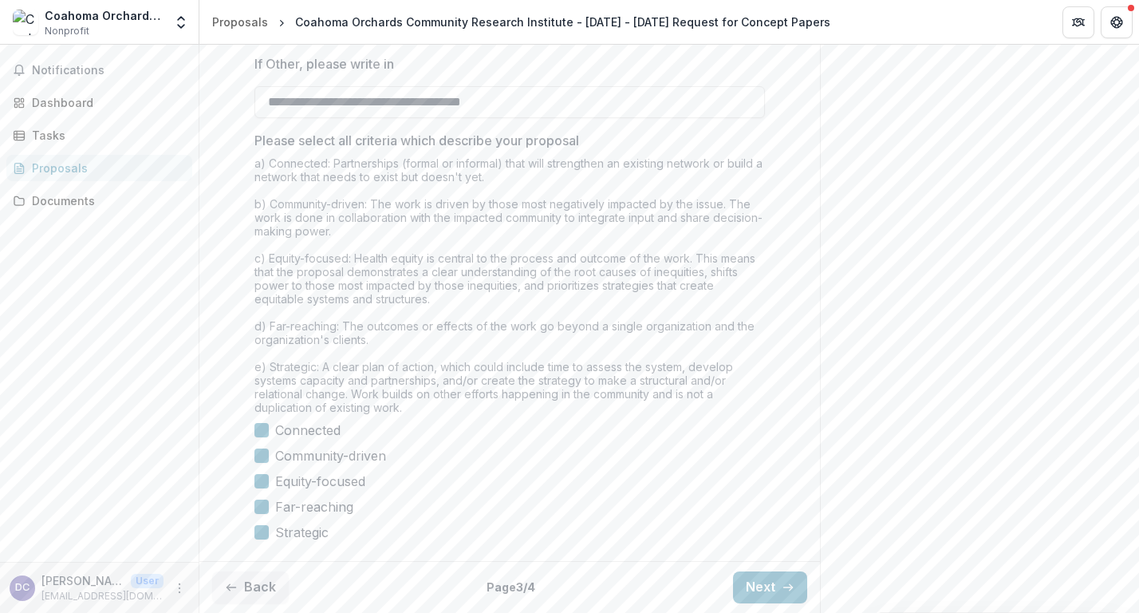
scroll to position [1711, 0]
click at [244, 578] on button "Back" at bounding box center [250, 587] width 77 height 32
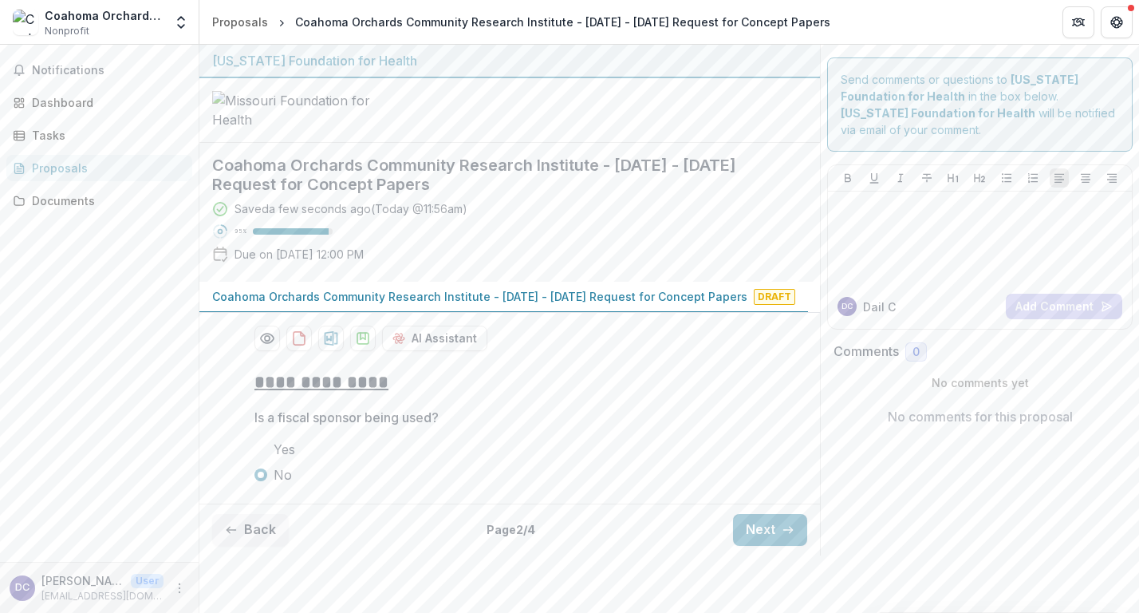
scroll to position [63, 0]
click at [246, 546] on button "Back" at bounding box center [250, 530] width 77 height 32
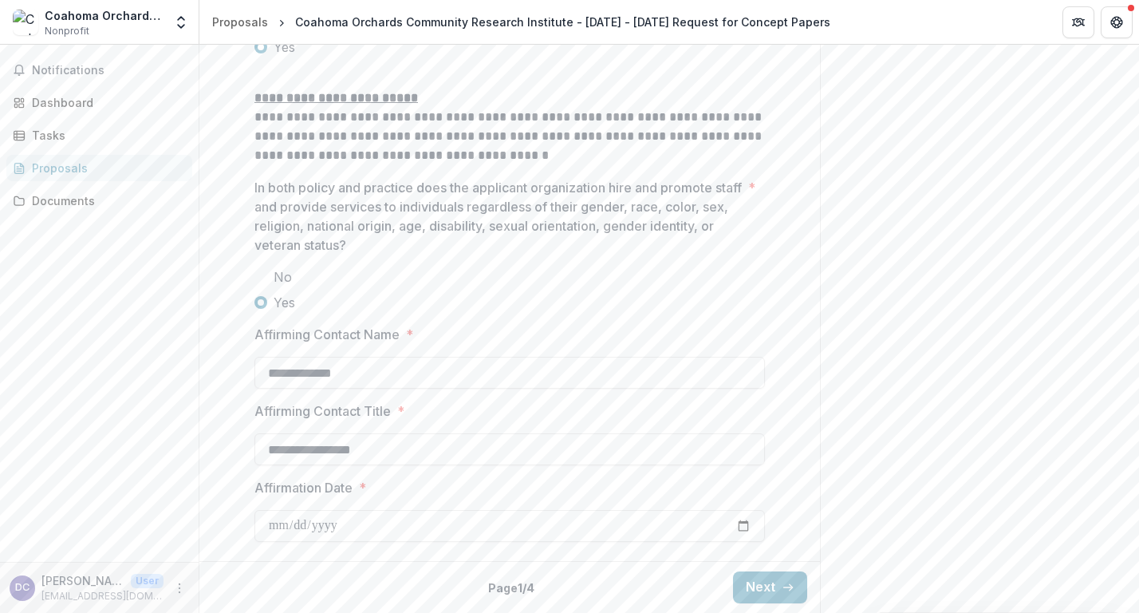
scroll to position [2212, 0]
click at [306, 525] on input "Affirmation Date *" at bounding box center [509, 526] width 511 height 32
type input "**********"
click at [769, 589] on button "Next" at bounding box center [770, 587] width 74 height 32
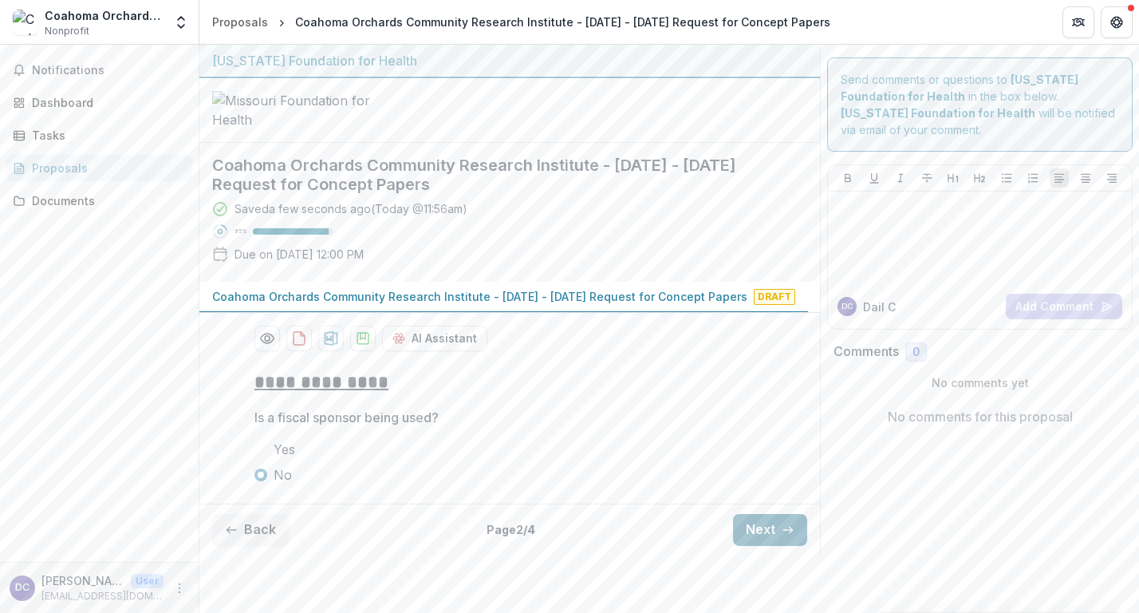
scroll to position [39, 0]
click at [767, 546] on button "Next" at bounding box center [770, 530] width 74 height 32
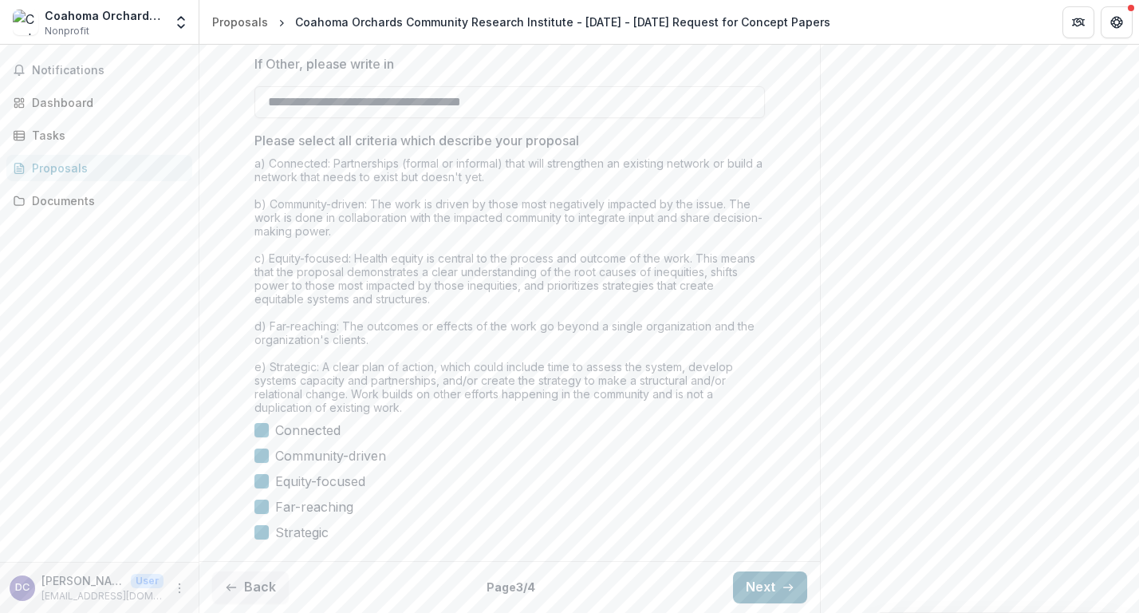
click at [763, 587] on button "Next" at bounding box center [770, 587] width 74 height 32
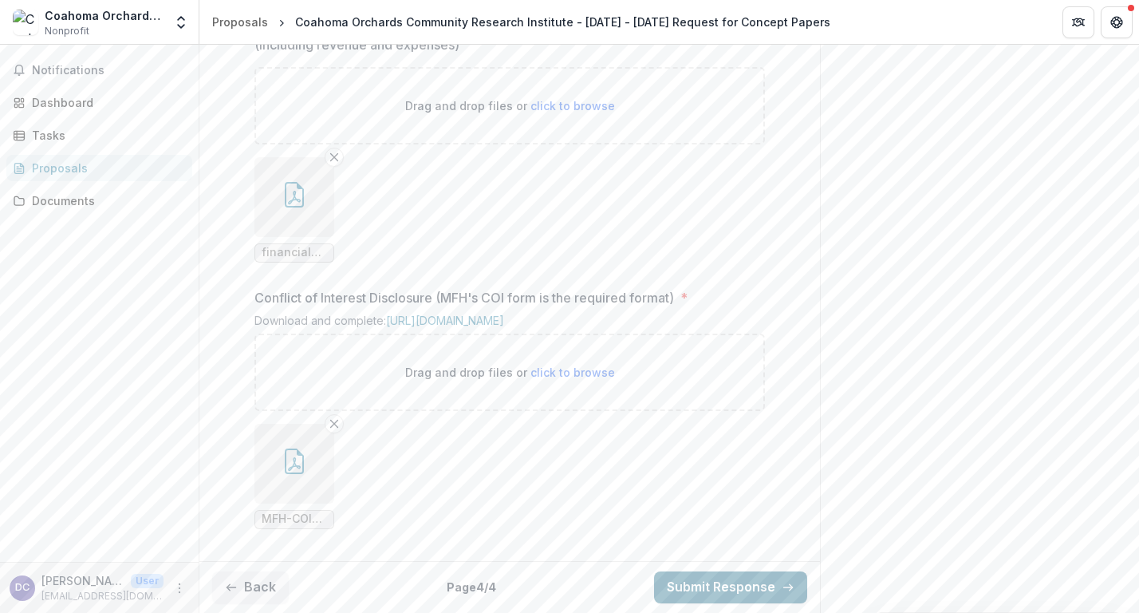
scroll to position [1833, 0]
click at [755, 583] on button "Submit Response" at bounding box center [730, 587] width 153 height 32
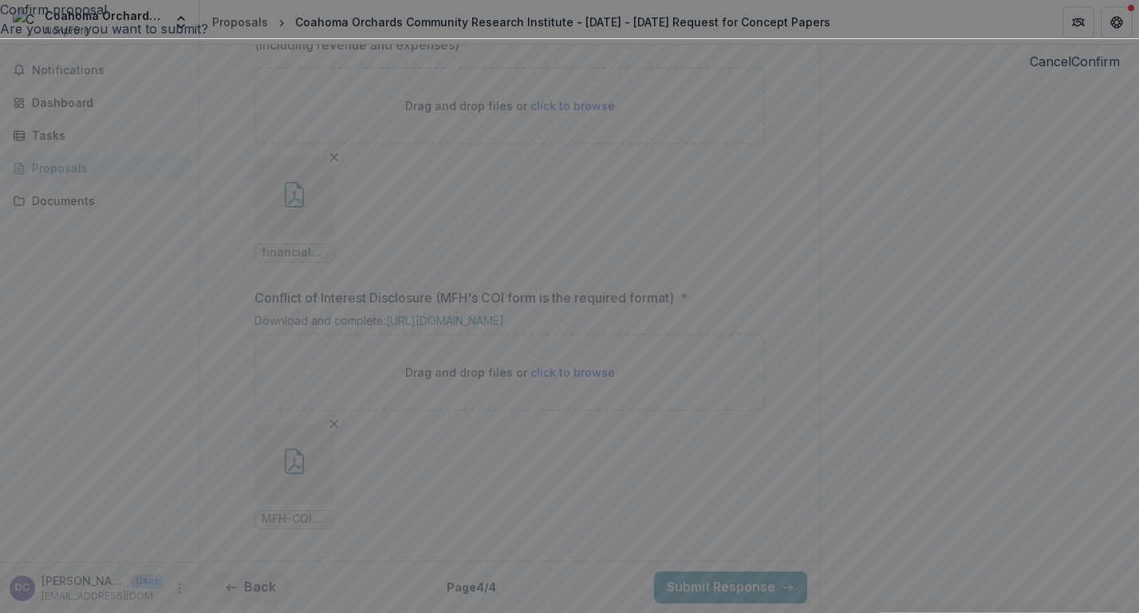
click at [1071, 71] on button "Confirm" at bounding box center [1095, 61] width 49 height 19
